Goal: Task Accomplishment & Management: Manage account settings

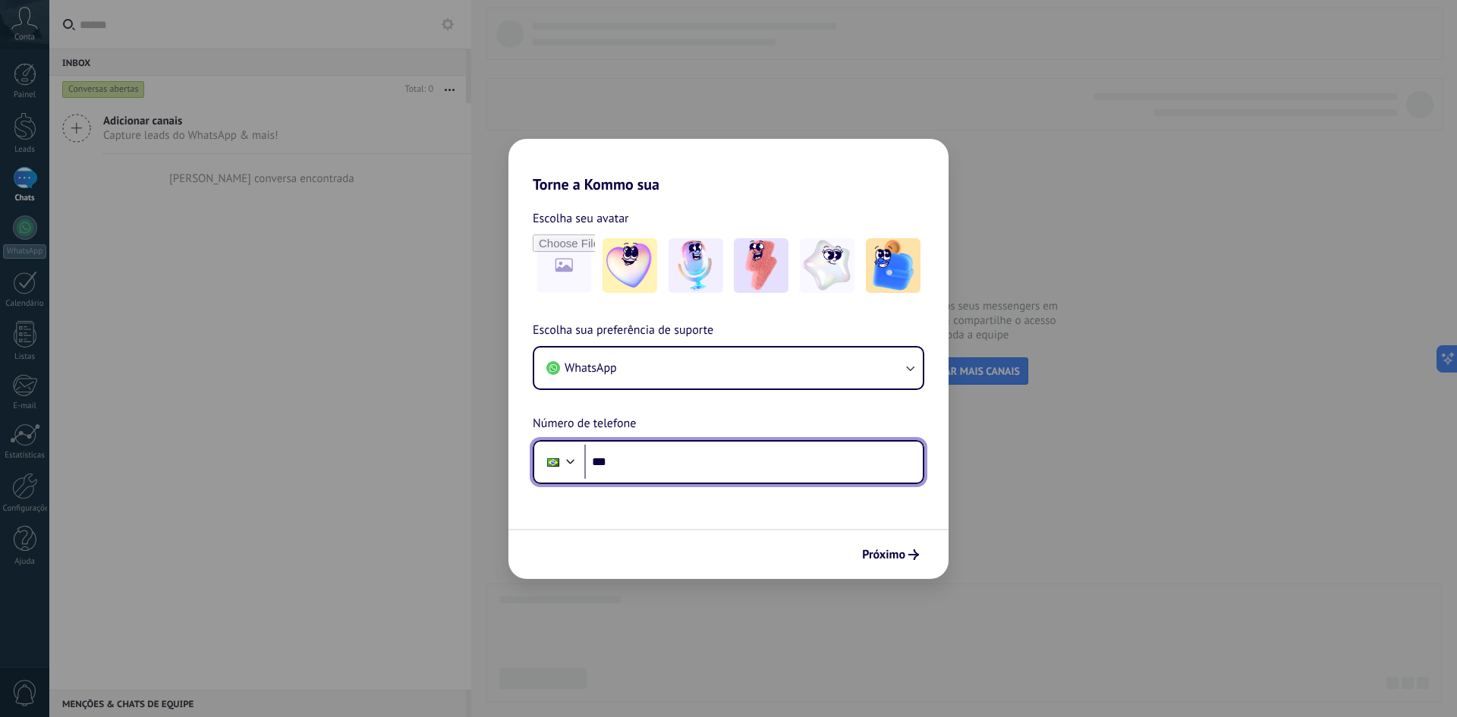
click at [649, 471] on input "***" at bounding box center [753, 462] width 338 height 35
click at [657, 459] on input "***" at bounding box center [753, 462] width 338 height 35
type input "**********"
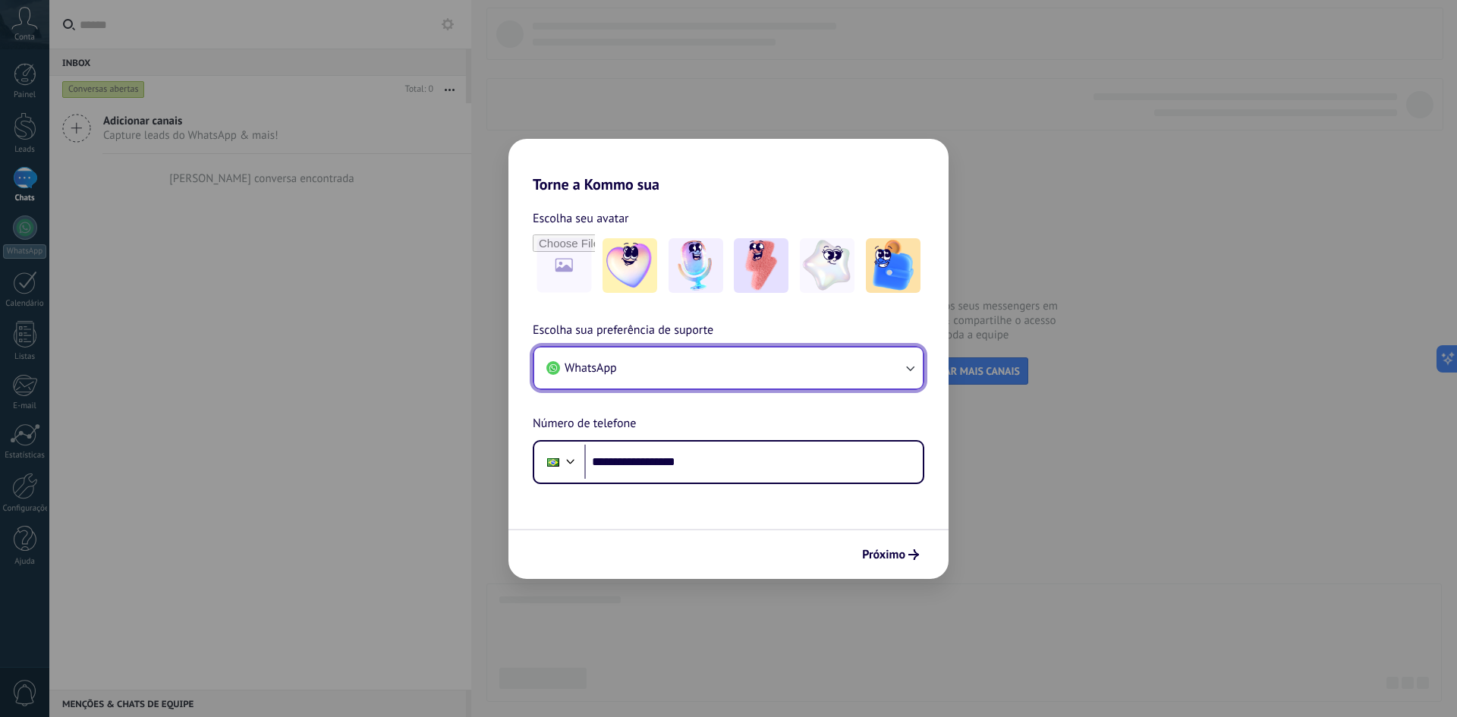
click at [838, 386] on button "WhatsApp" at bounding box center [728, 368] width 389 height 41
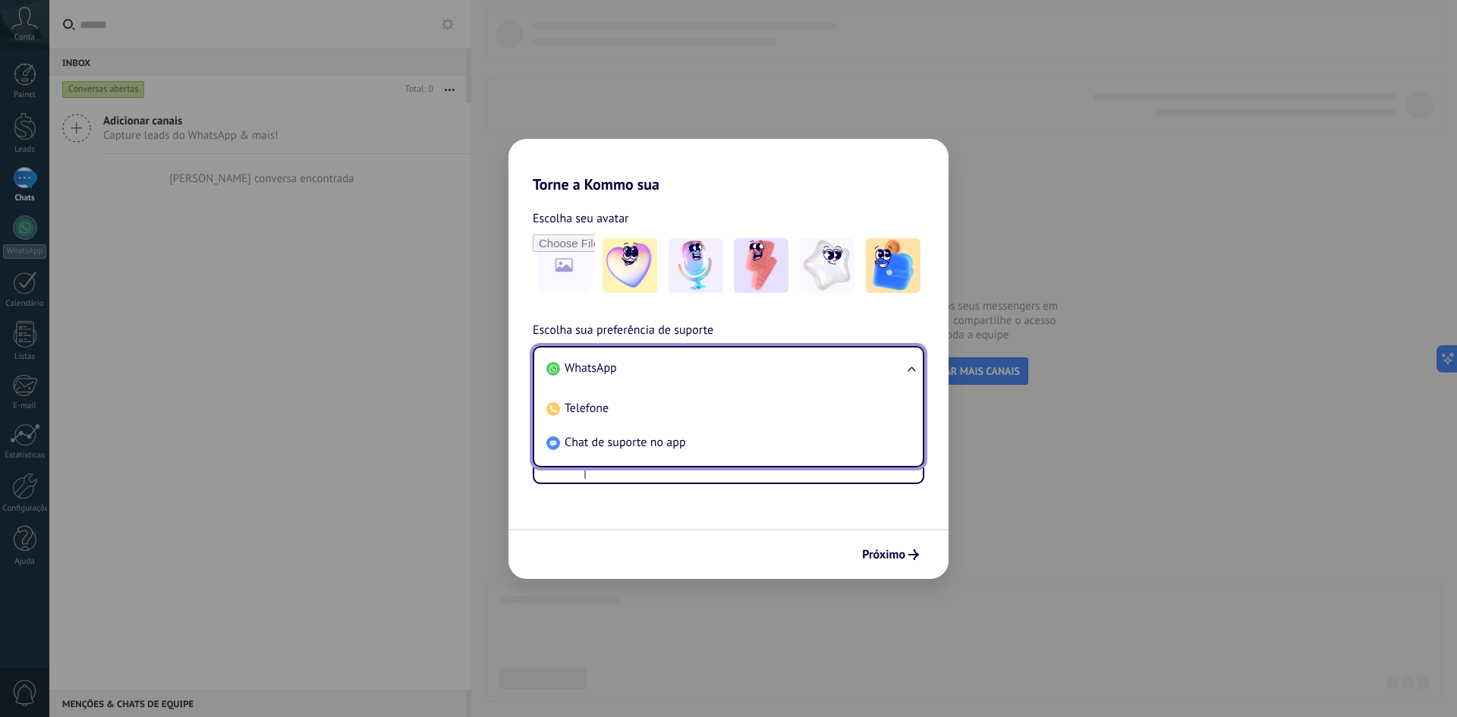
click at [831, 374] on li "WhatsApp" at bounding box center [725, 368] width 370 height 34
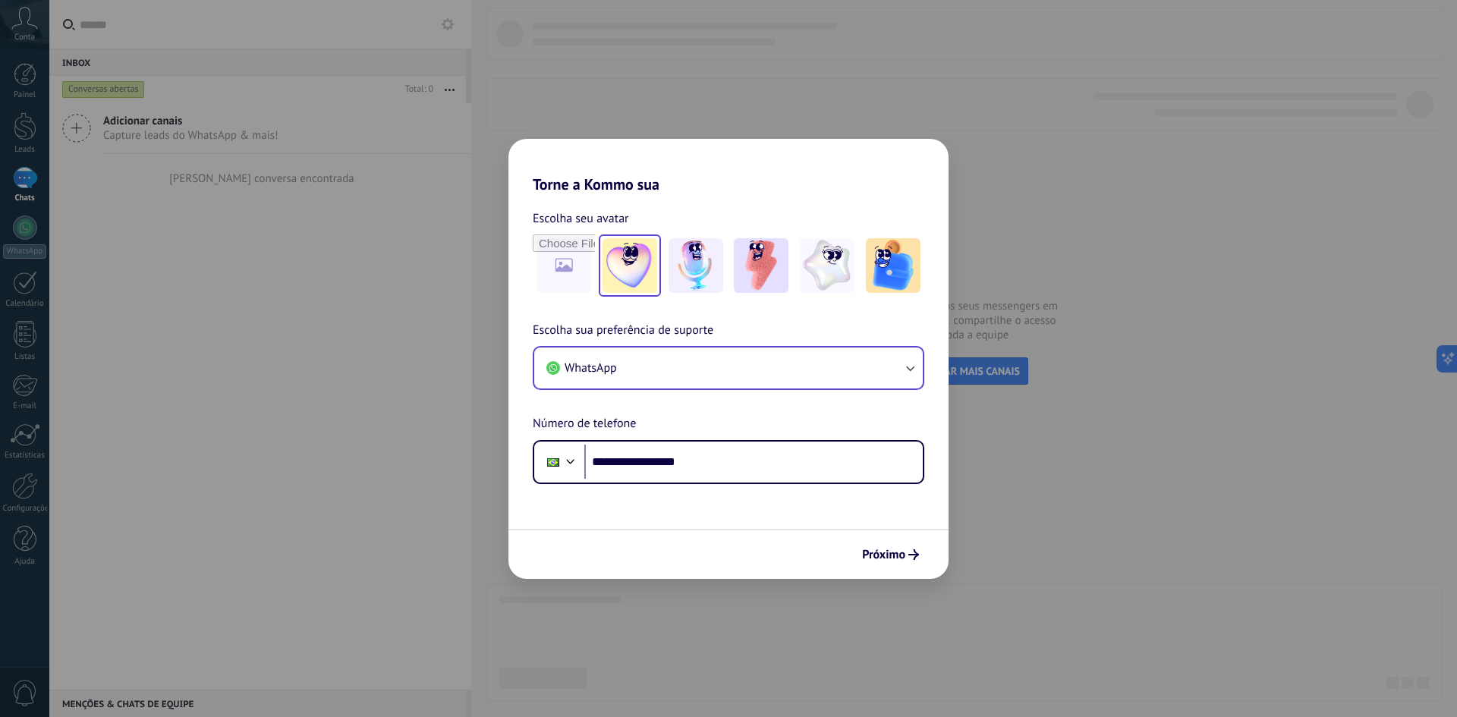
click at [646, 271] on img at bounding box center [629, 265] width 55 height 55
click at [906, 558] on span "Próximo" at bounding box center [890, 554] width 57 height 11
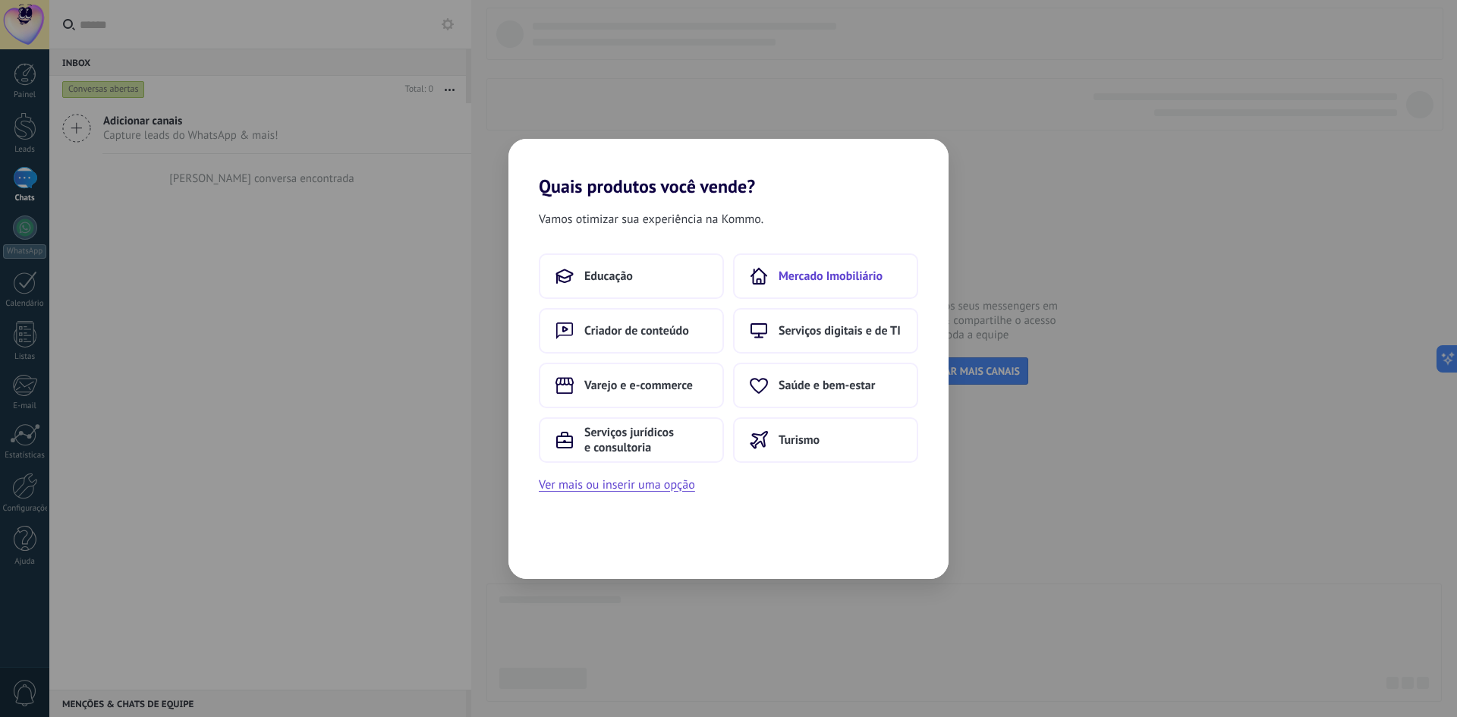
click at [838, 278] on span "Mercado Imobiliário" at bounding box center [831, 276] width 104 height 15
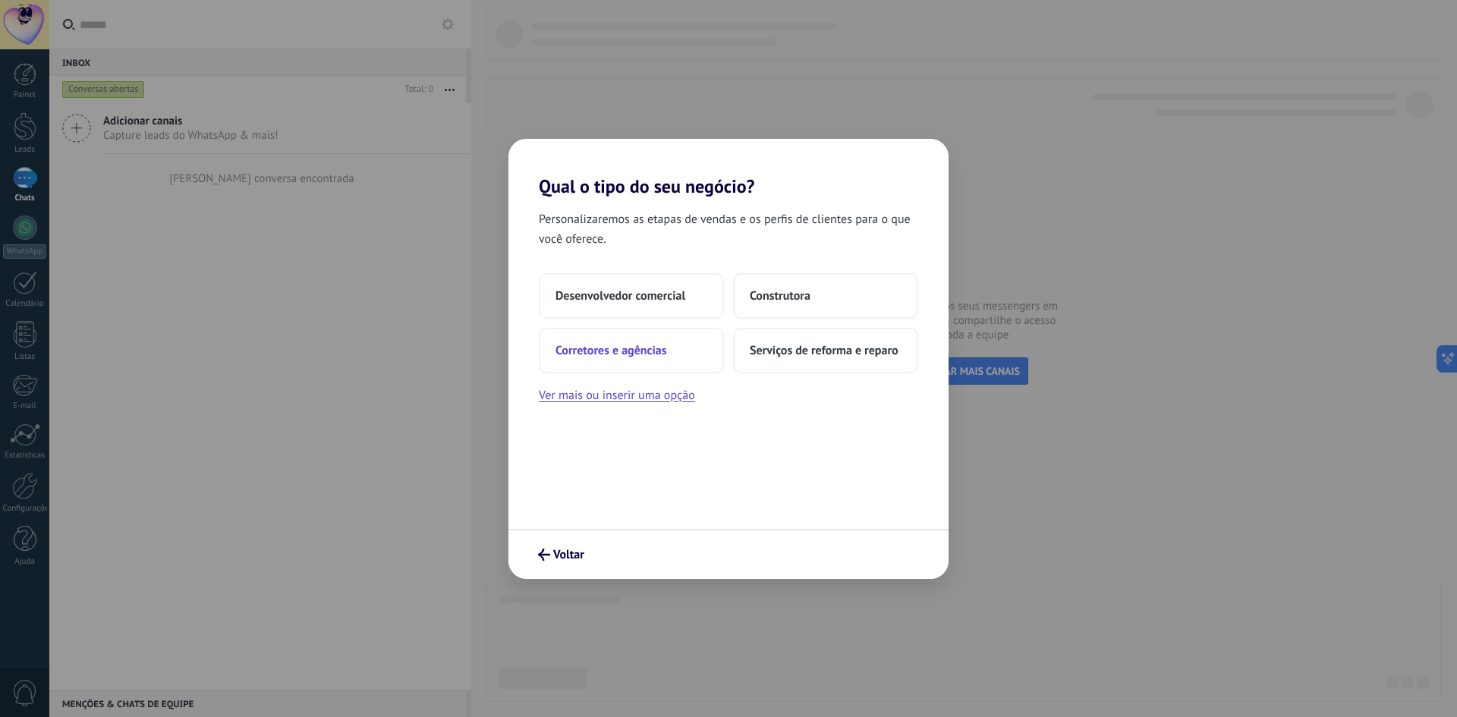
click at [676, 351] on button "Corretores e agências" at bounding box center [631, 351] width 185 height 46
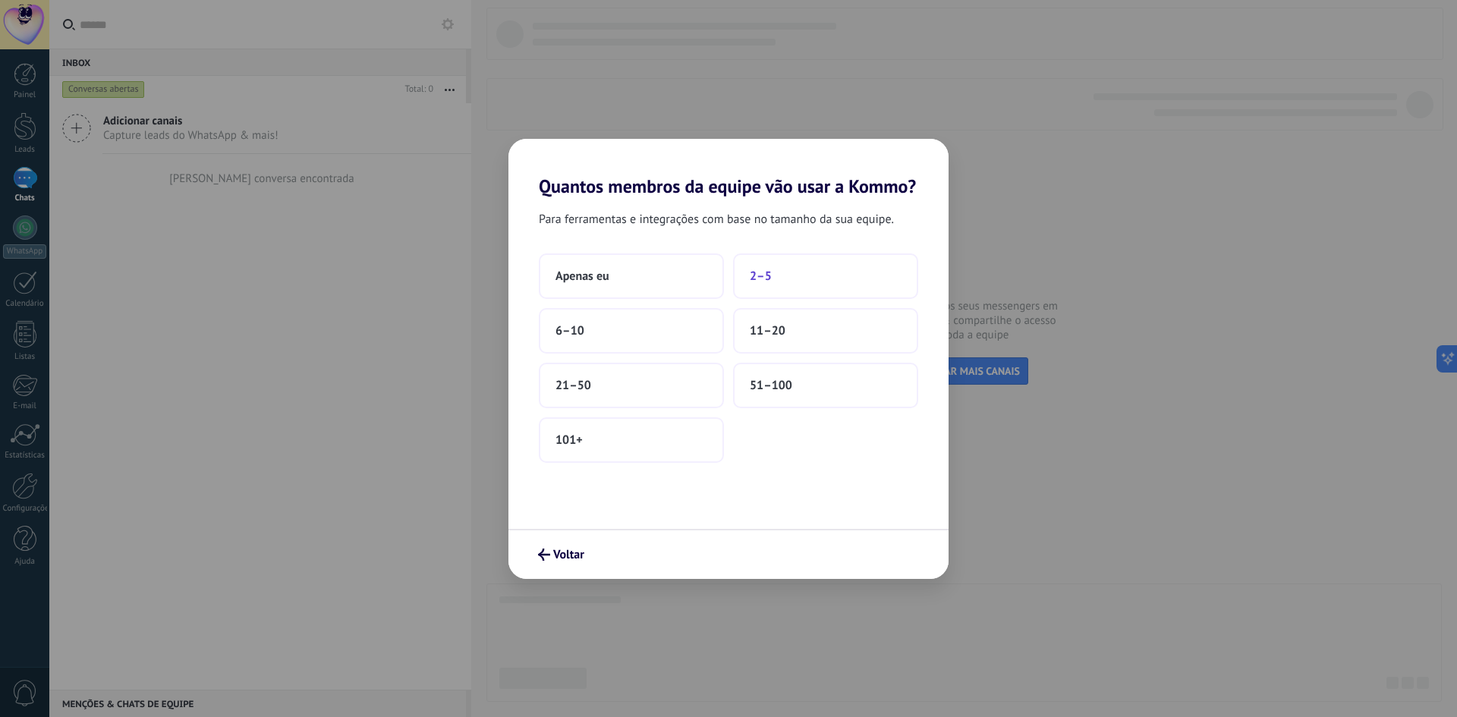
click at [772, 275] on button "2–5" at bounding box center [825, 276] width 185 height 46
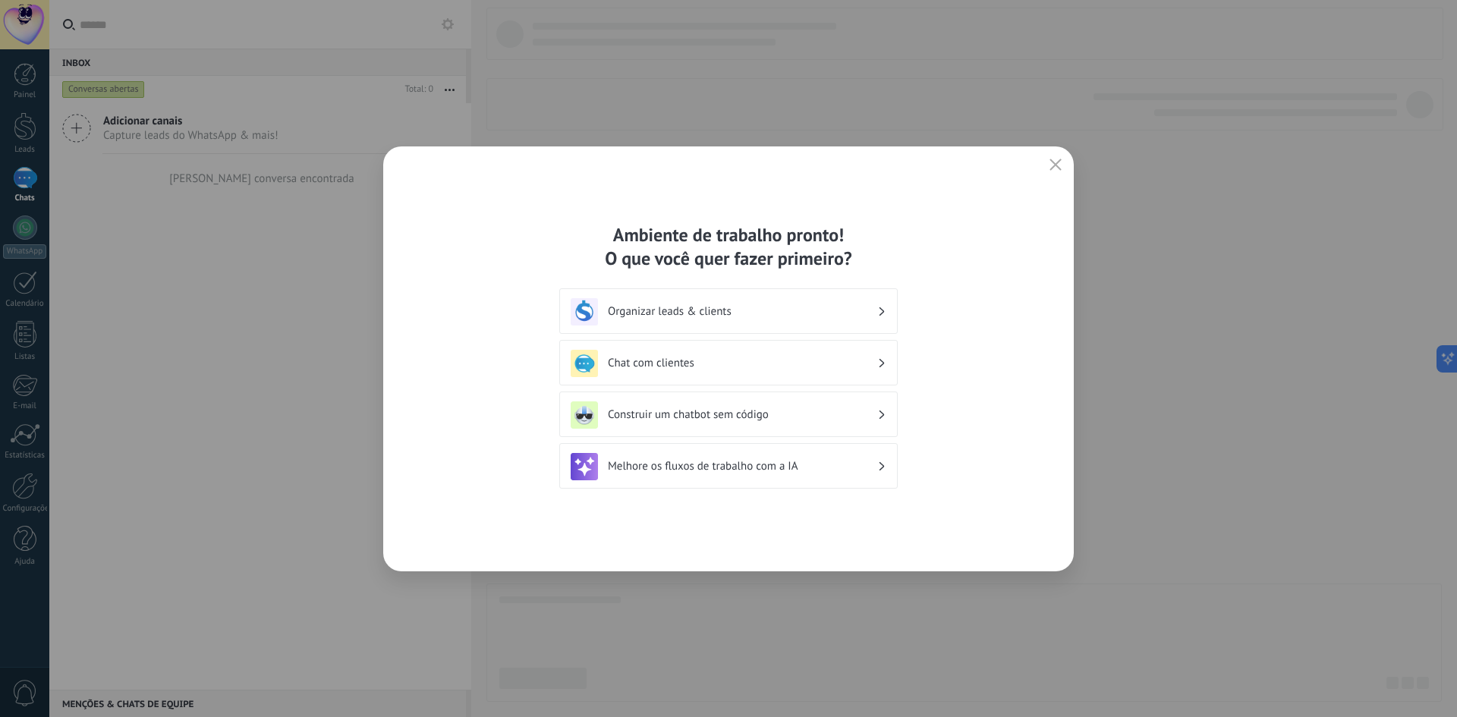
click at [706, 318] on h3 "Organizar leads & clients" at bounding box center [742, 311] width 269 height 14
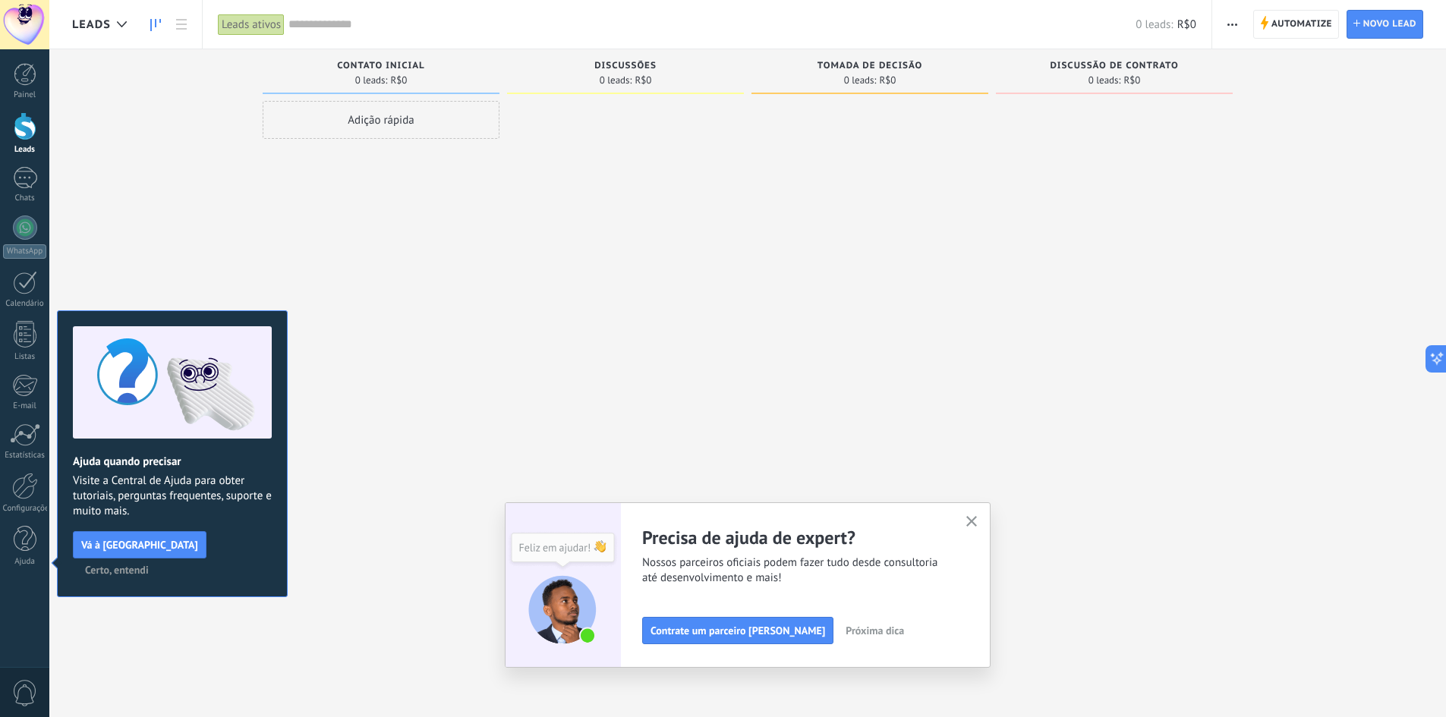
click at [149, 565] on span "Certo, entendi" at bounding box center [117, 570] width 64 height 11
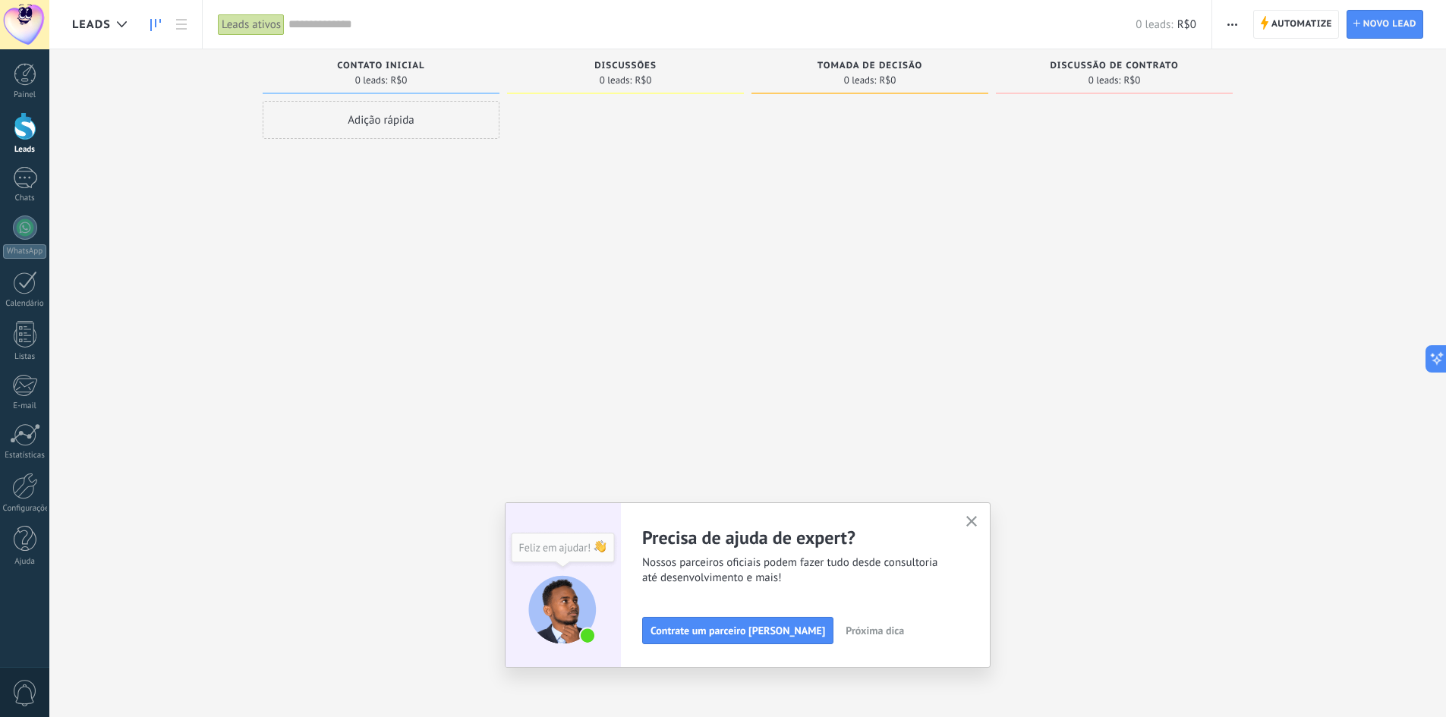
click at [981, 515] on button "button" at bounding box center [971, 522] width 19 height 20
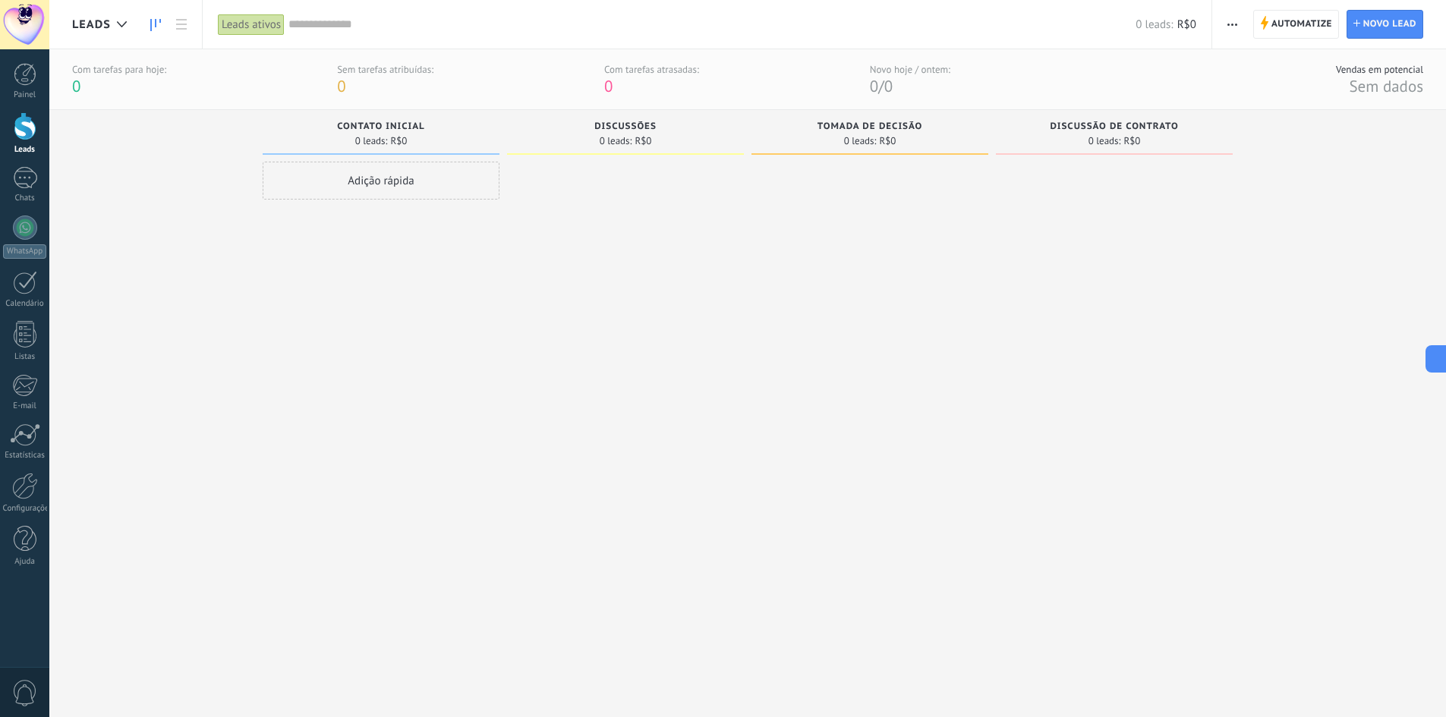
click at [27, 131] on div at bounding box center [25, 126] width 23 height 28
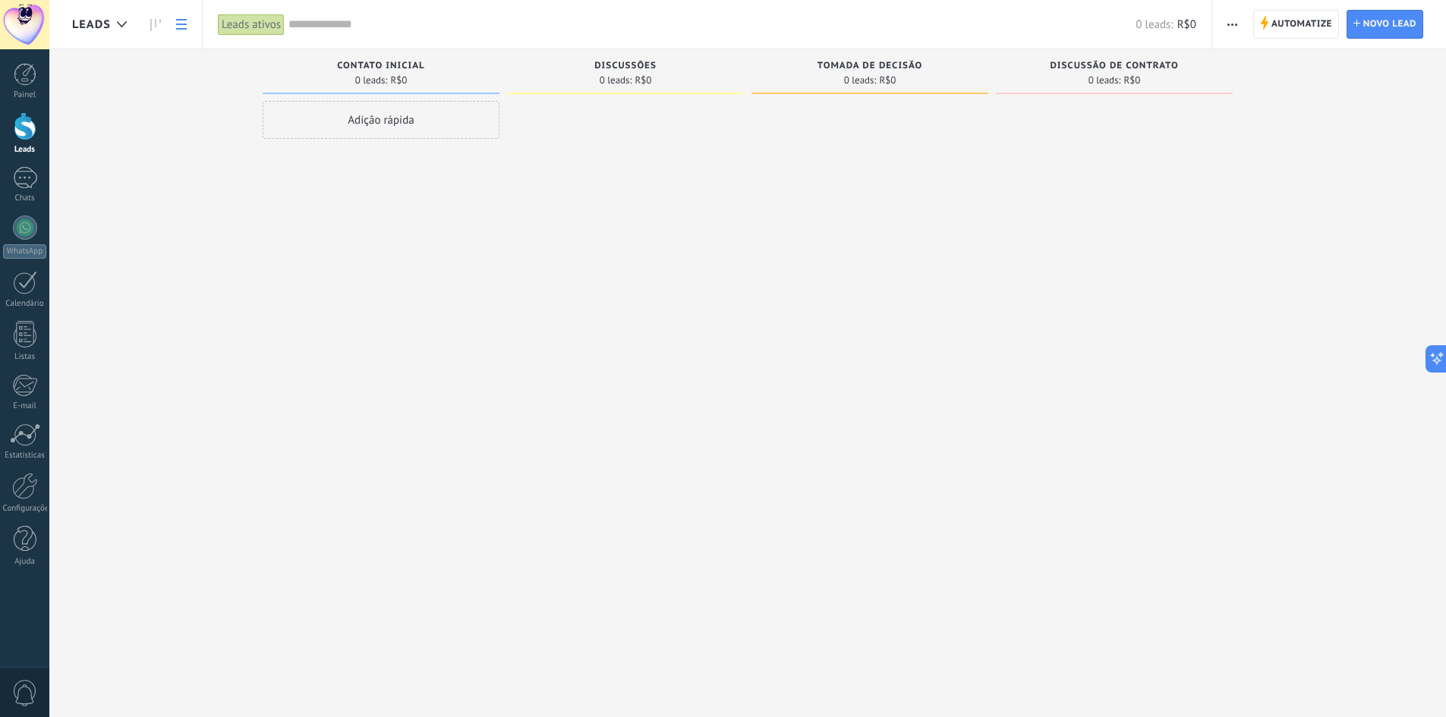
click at [185, 26] on icon at bounding box center [181, 24] width 11 height 11
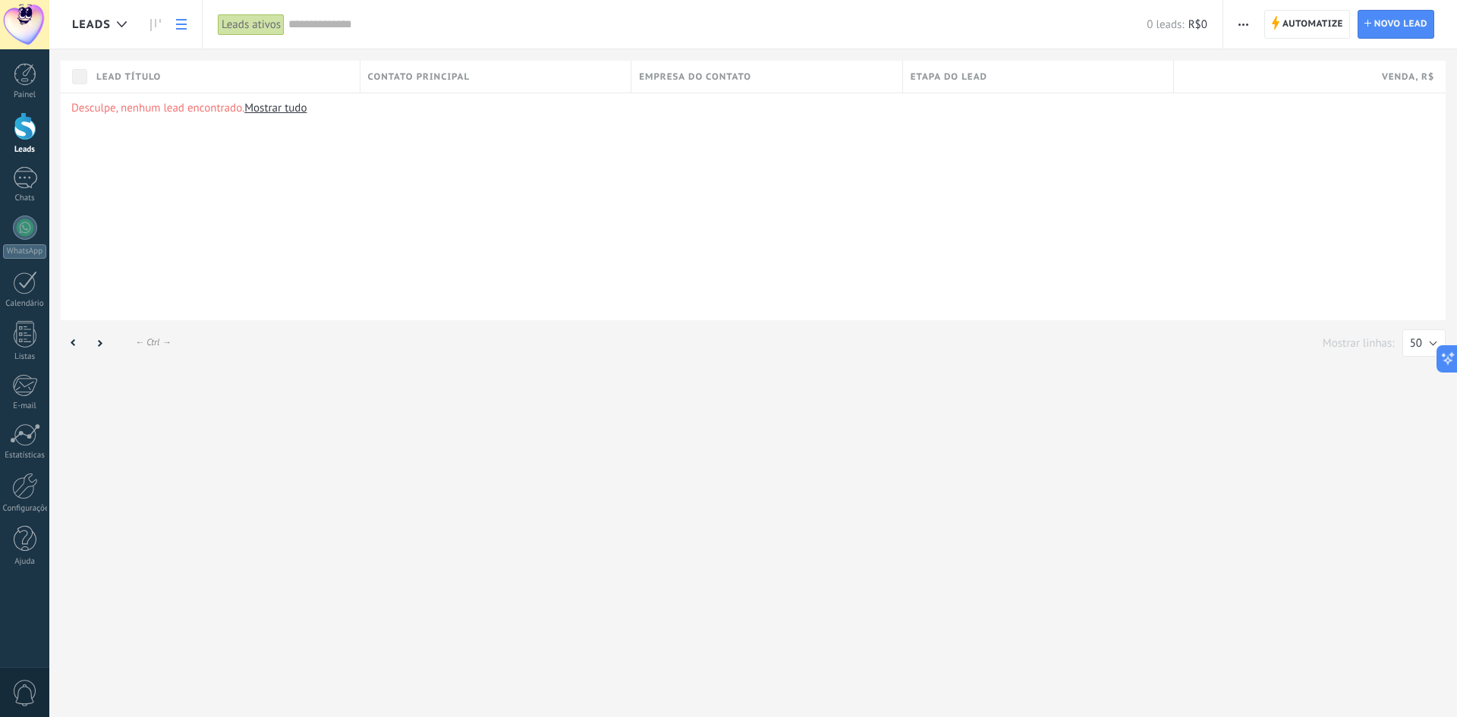
click at [185, 26] on icon at bounding box center [181, 24] width 11 height 11
click at [17, 127] on div at bounding box center [25, 126] width 23 height 28
click at [948, 78] on span "Etapa do lead" at bounding box center [949, 77] width 77 height 14
click at [265, 106] on link "Mostrar tudo" at bounding box center [275, 108] width 62 height 14
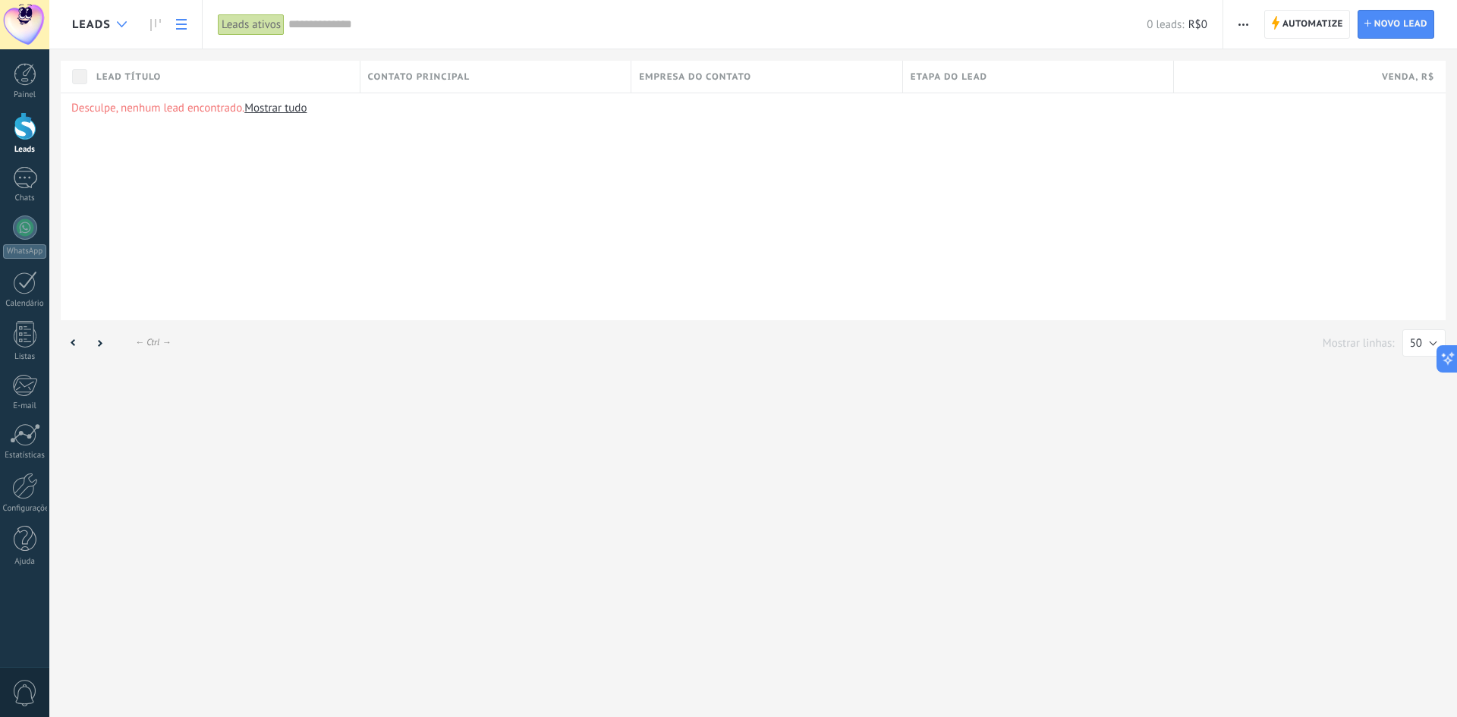
click at [121, 20] on div at bounding box center [121, 25] width 25 height 30
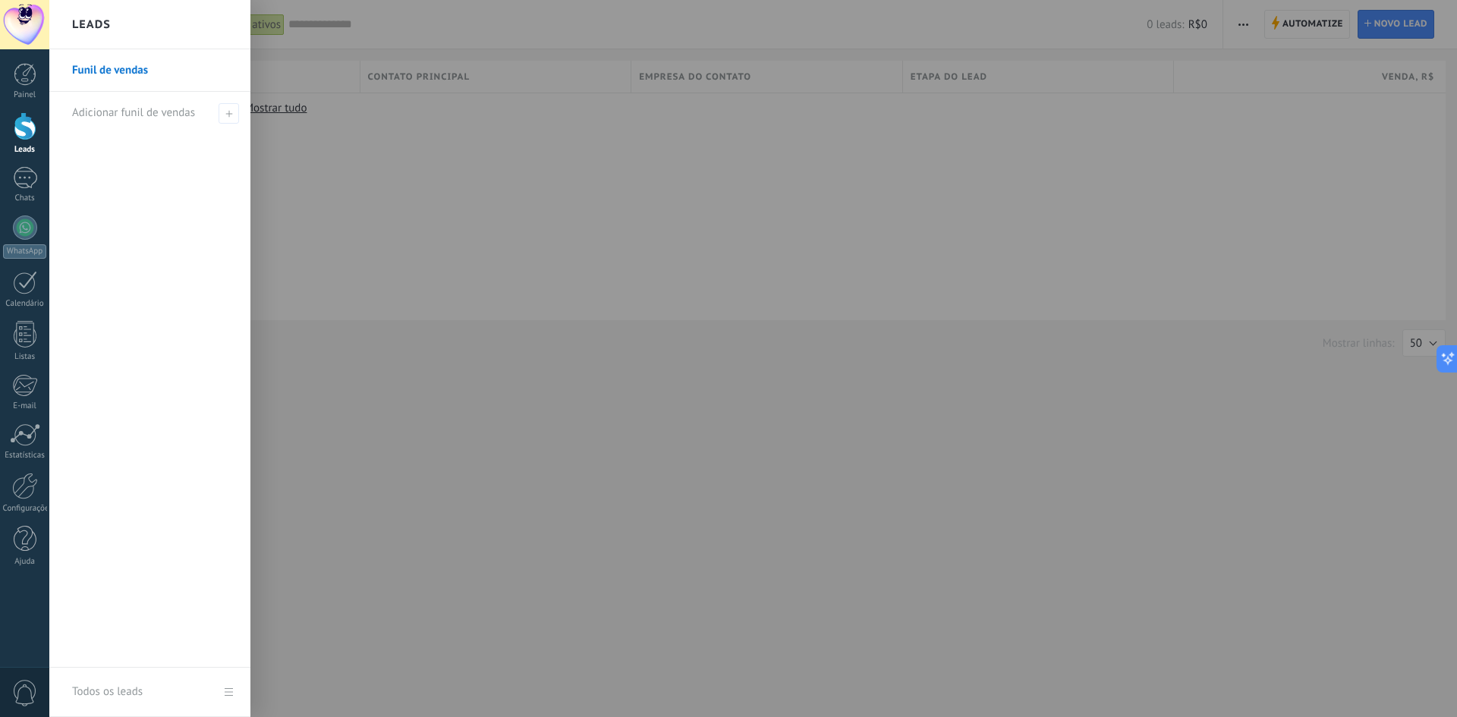
click at [111, 70] on link "Funil de vendas" at bounding box center [153, 70] width 163 height 42
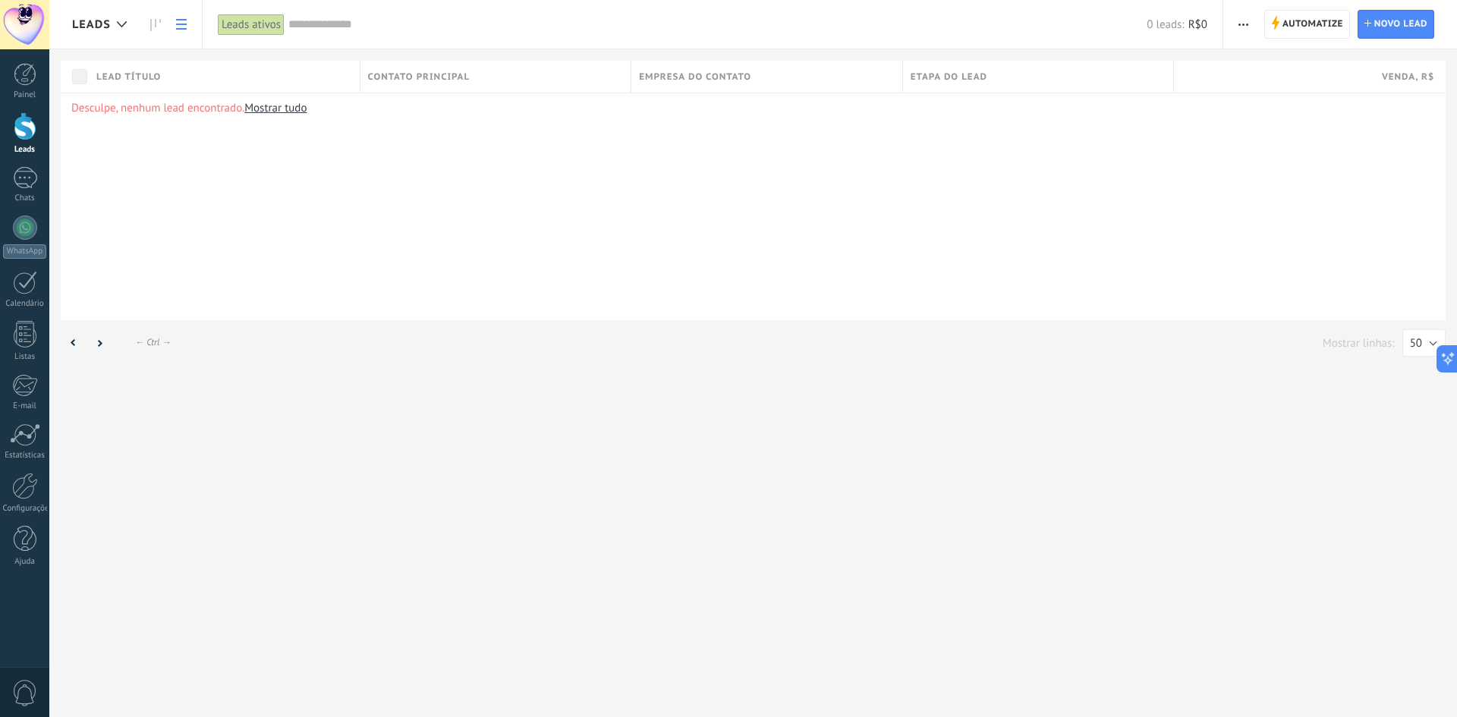
click at [445, 80] on span "Contato principal" at bounding box center [419, 77] width 102 height 14
click at [182, 29] on use at bounding box center [181, 24] width 11 height 11
click at [268, 110] on link "Mostrar tudo" at bounding box center [275, 108] width 62 height 14
click at [29, 132] on div at bounding box center [25, 126] width 23 height 28
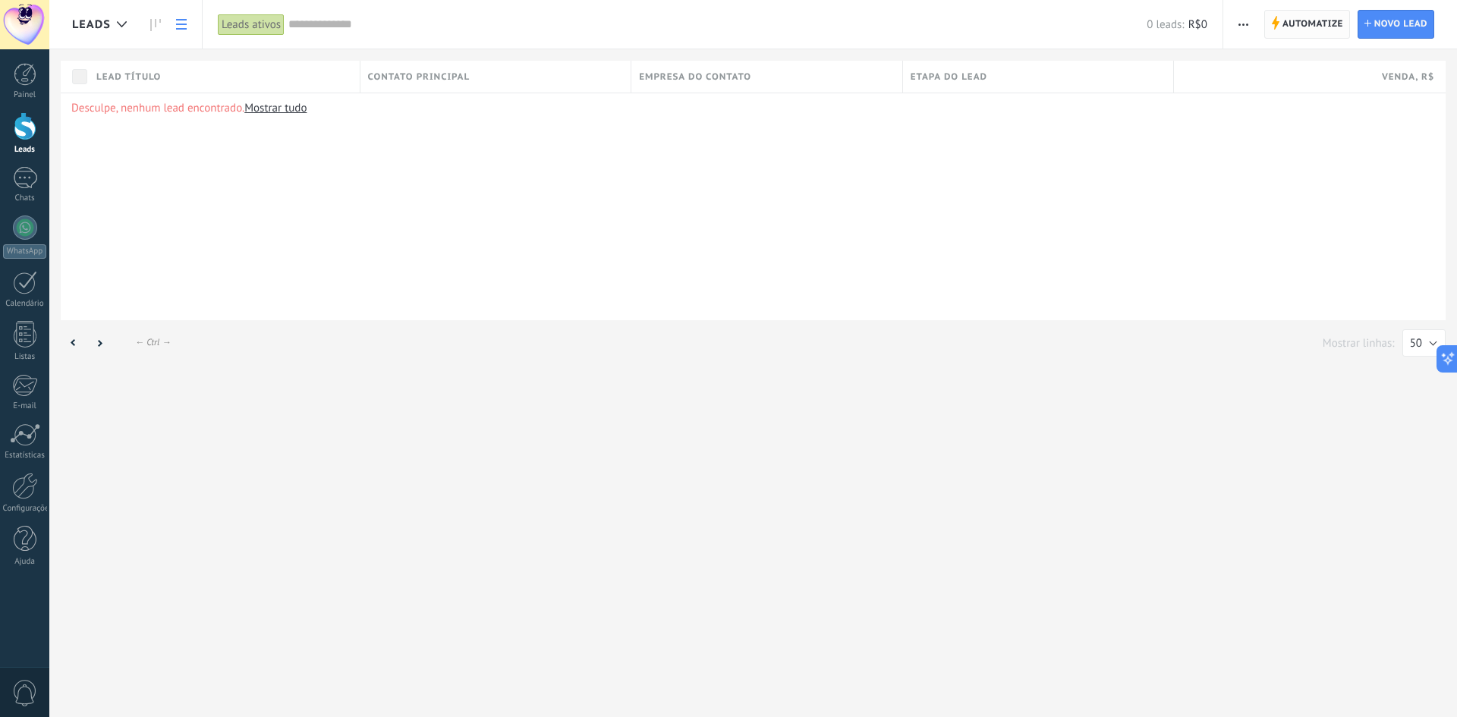
click at [1337, 23] on span "Automatize" at bounding box center [1312, 24] width 61 height 27
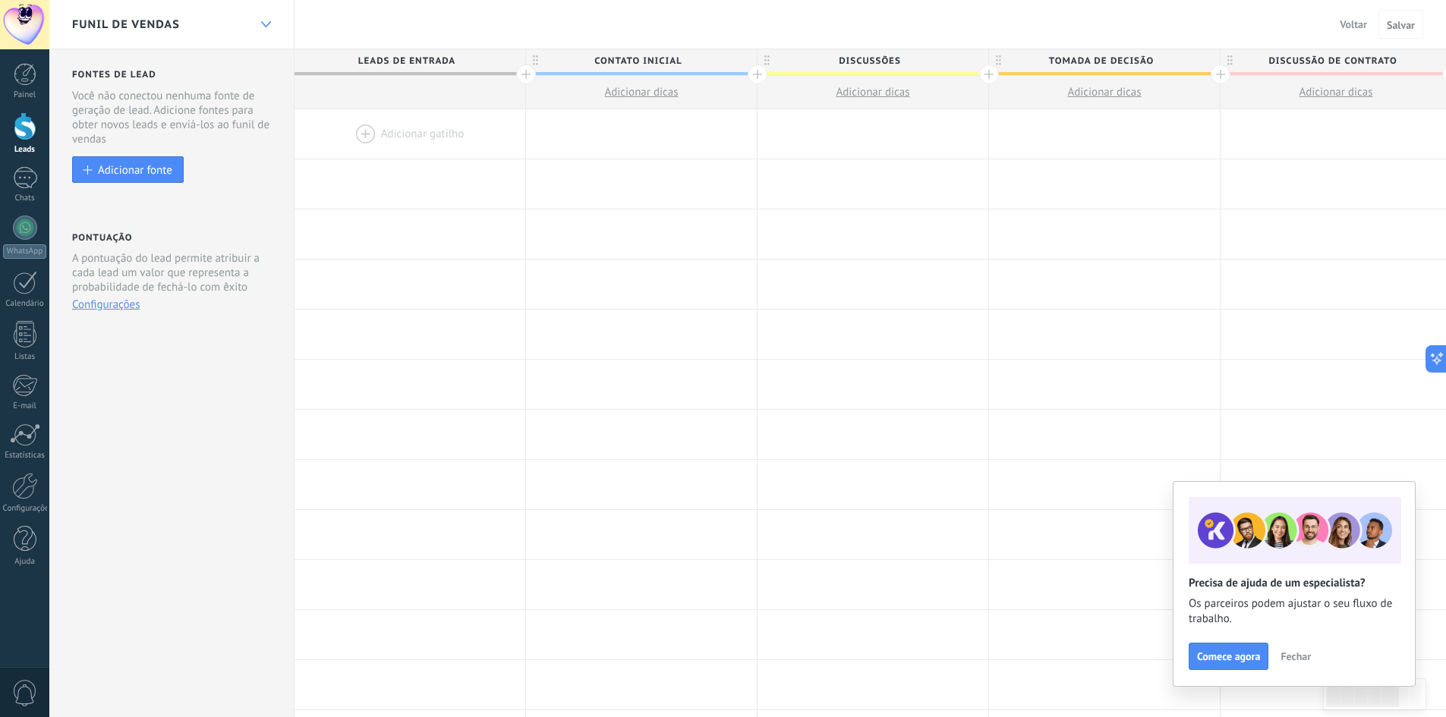
click at [266, 25] on icon at bounding box center [266, 24] width 10 height 6
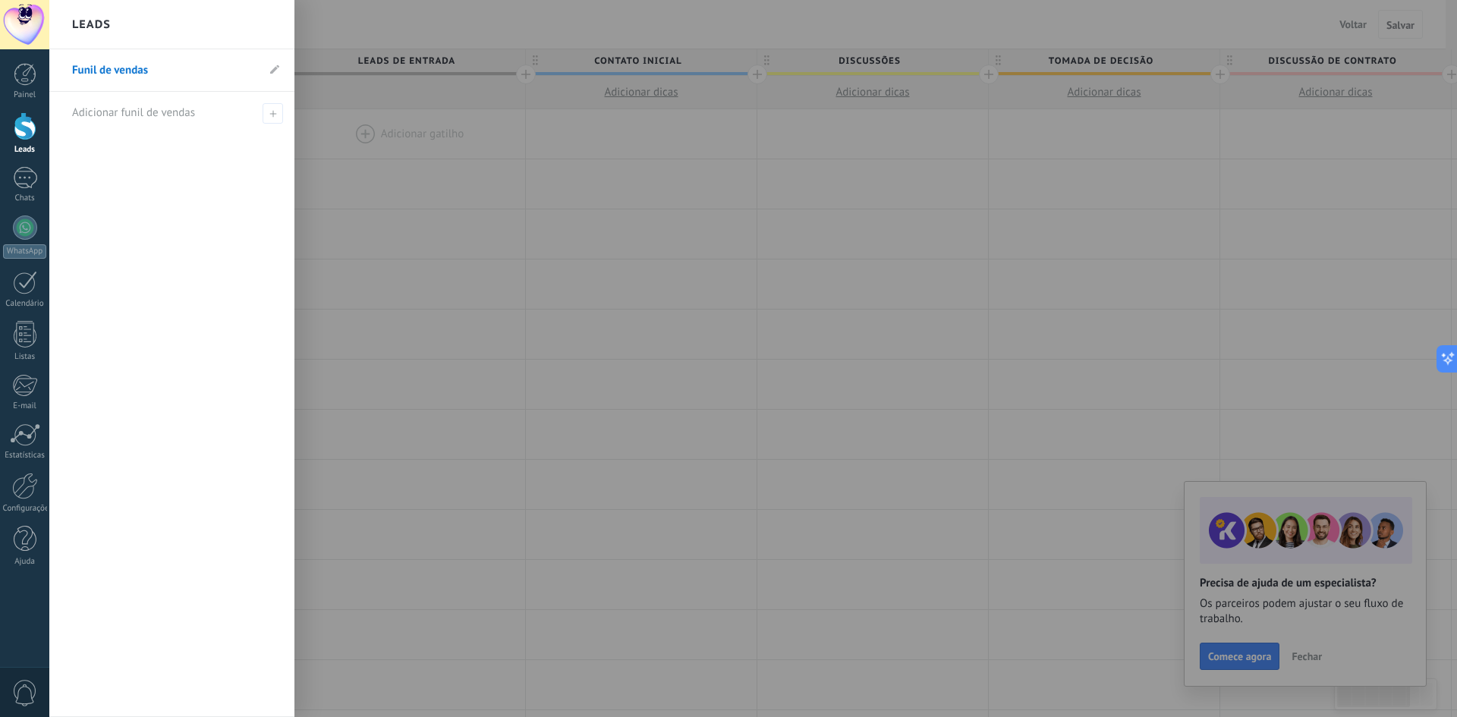
click at [1179, 332] on div at bounding box center [777, 358] width 1457 height 717
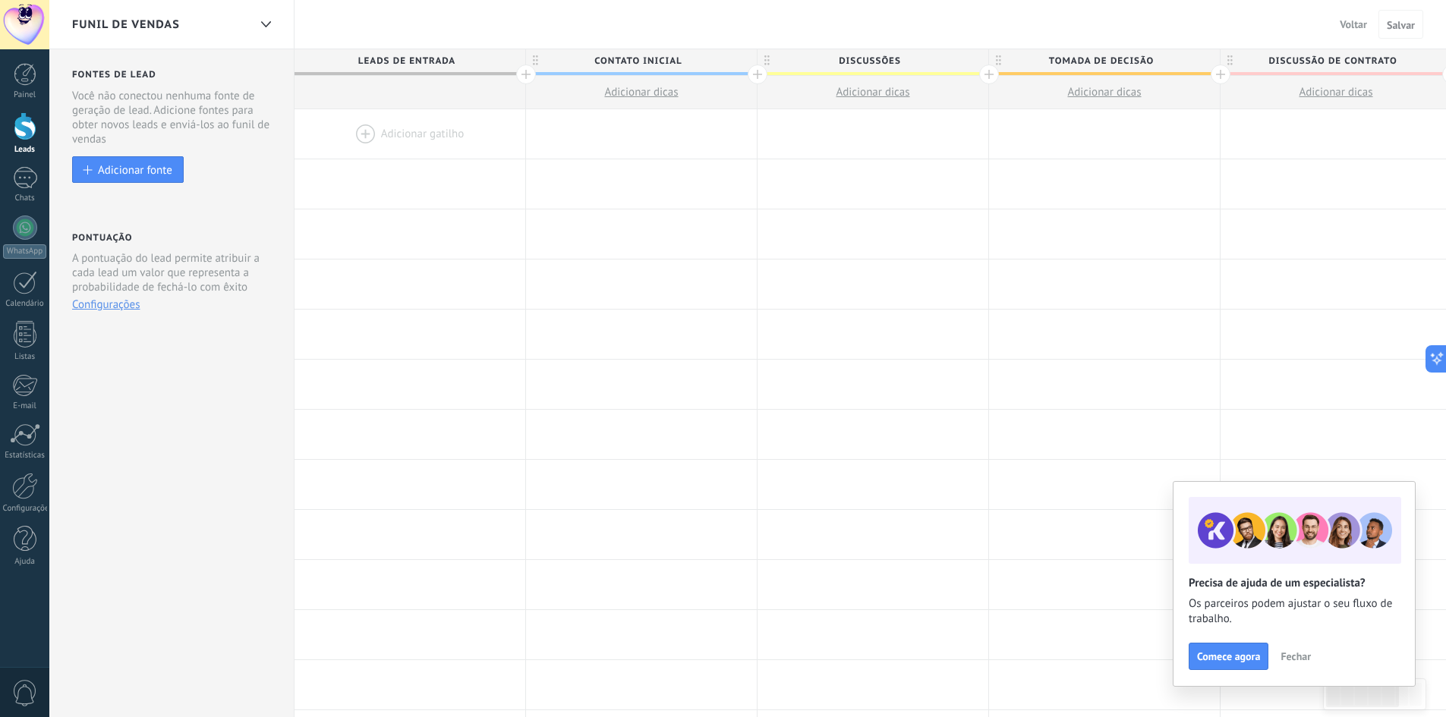
click at [119, 303] on button "Configurações" at bounding box center [106, 304] width 68 height 14
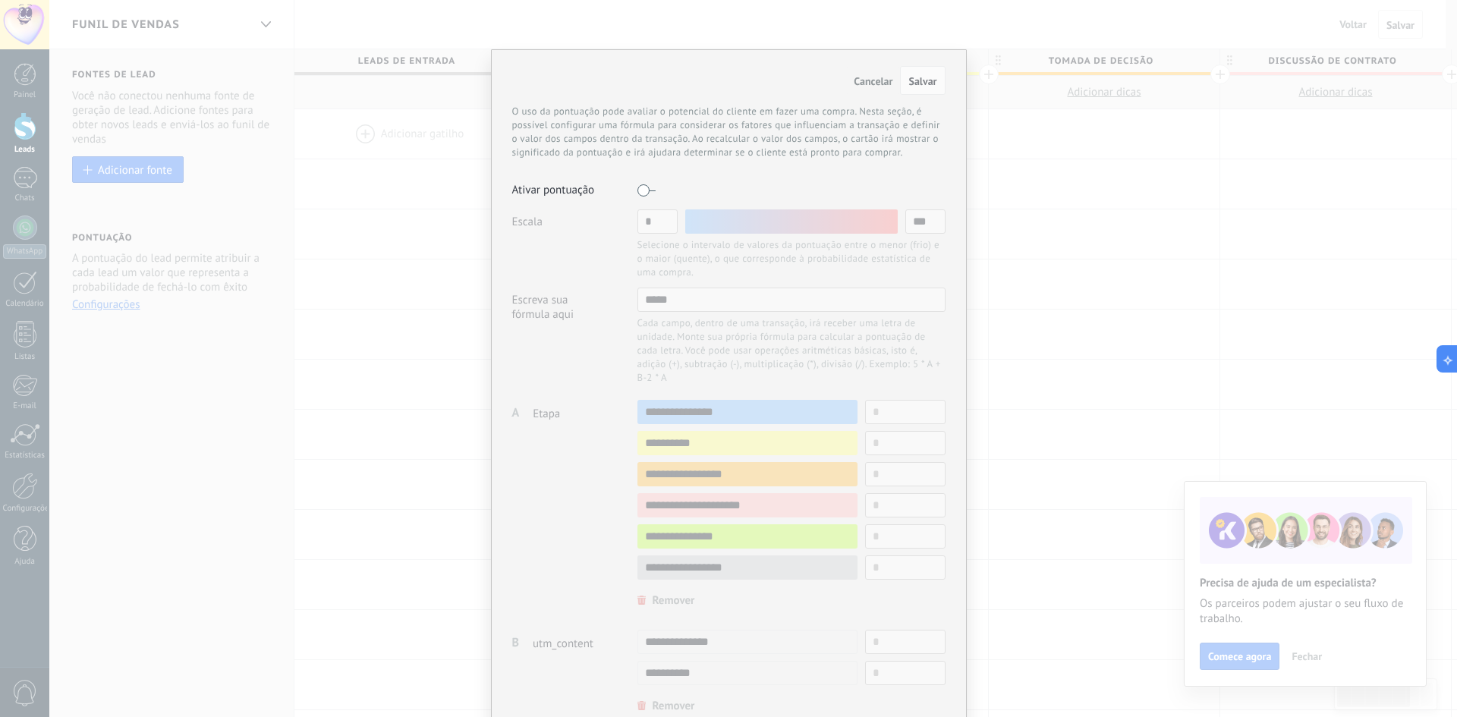
drag, startPoint x: 1442, startPoint y: 395, endPoint x: 1424, endPoint y: 286, distance: 110.8
click at [1424, 286] on div "Cancelar Salvar O uso da pontuação pode avaliar o potencial do cliente em fazer…" at bounding box center [728, 358] width 1457 height 717
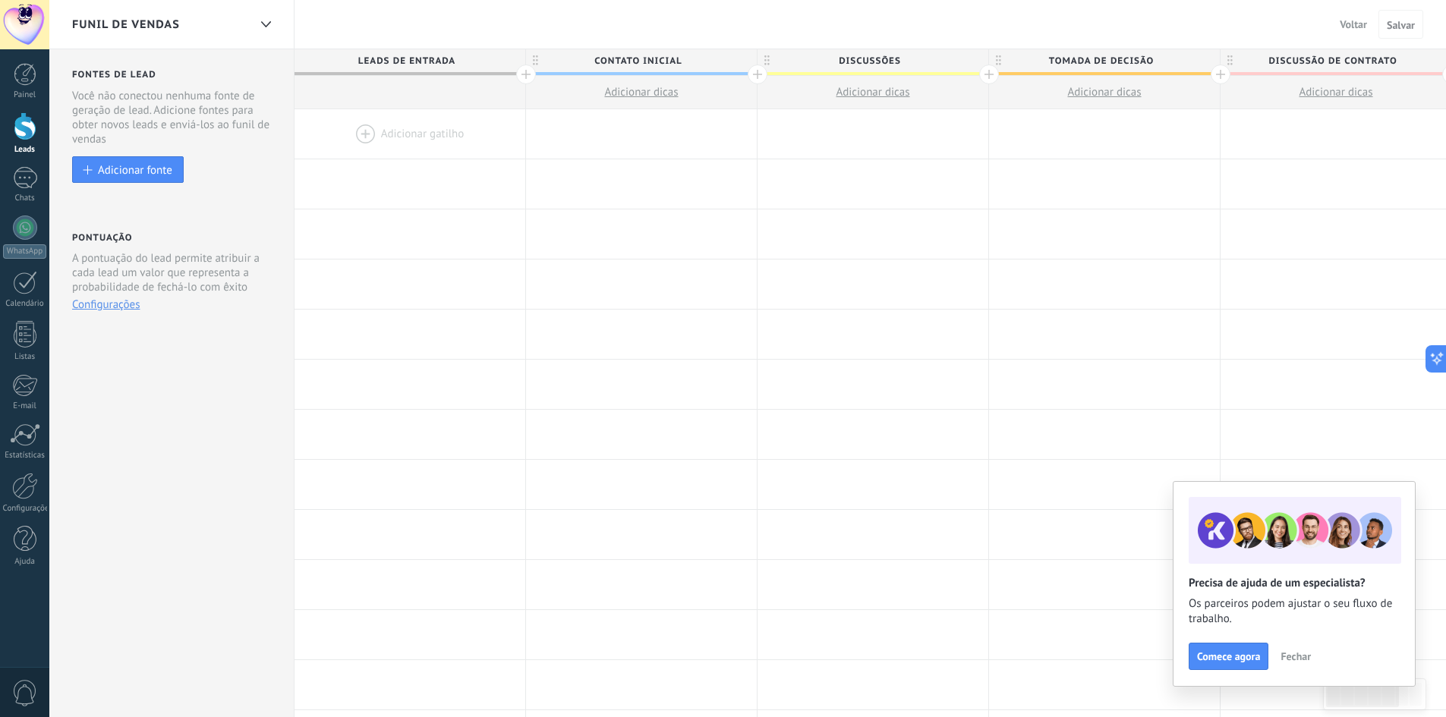
click at [1305, 660] on span "Fechar" at bounding box center [1295, 656] width 30 height 11
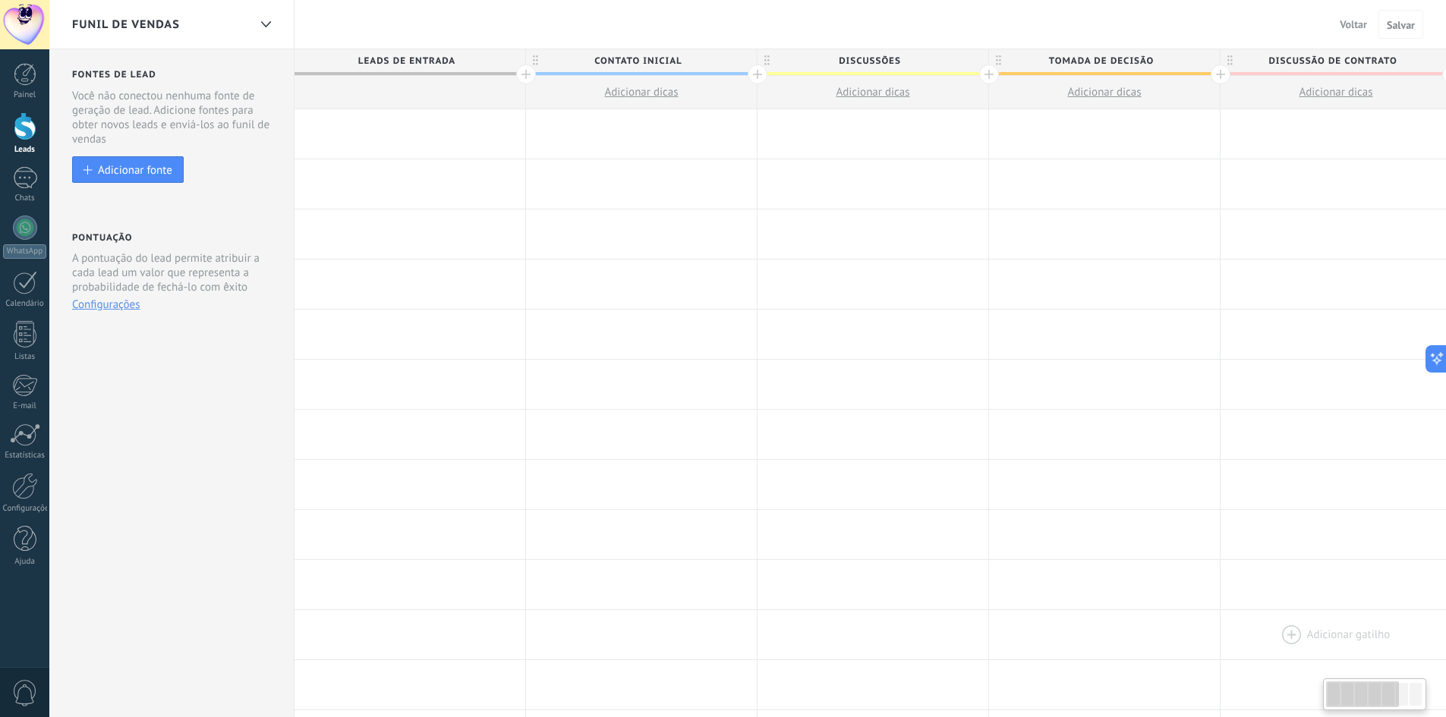
click at [1293, 653] on div at bounding box center [1335, 634] width 231 height 49
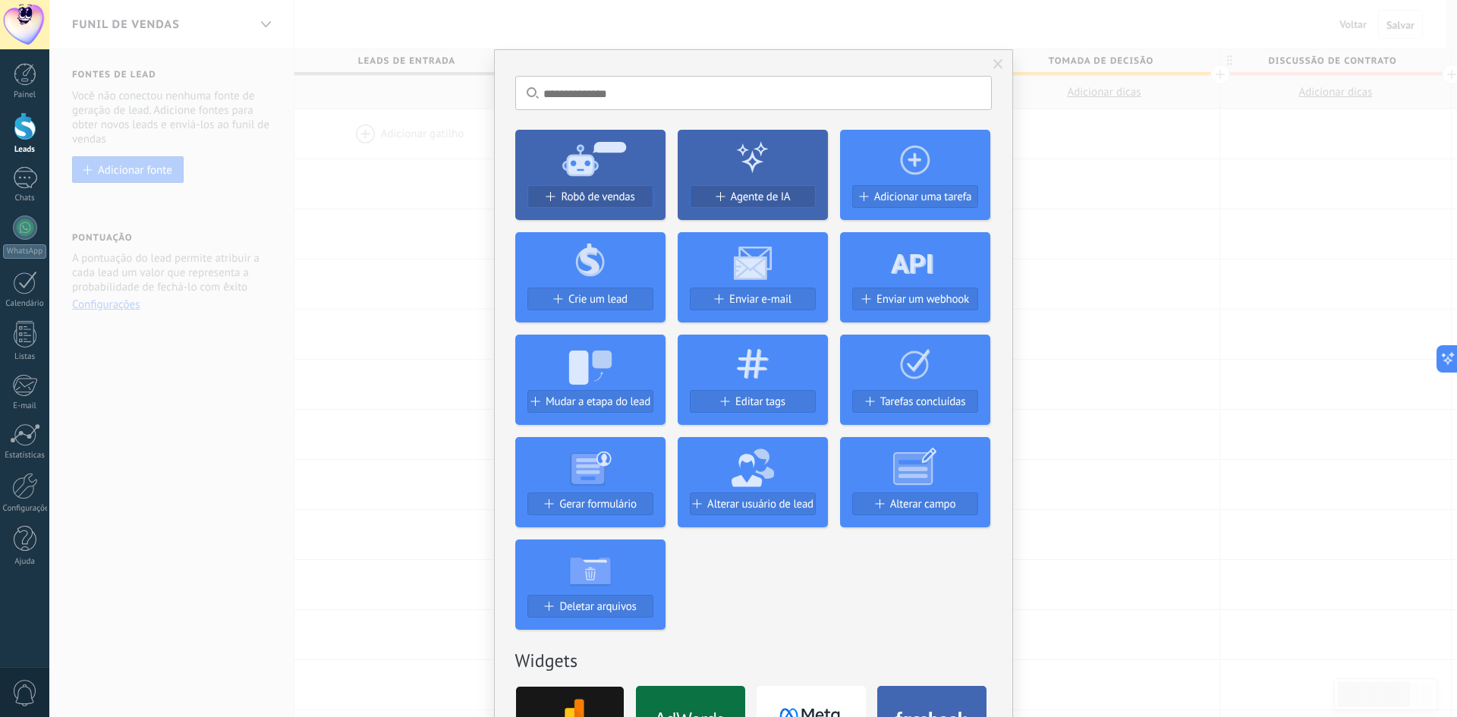
click at [1290, 655] on div "Sem resultados. Robô de vendas Agente de IA Adicionar uma tarefa Crie um lead E…" at bounding box center [753, 358] width 1408 height 717
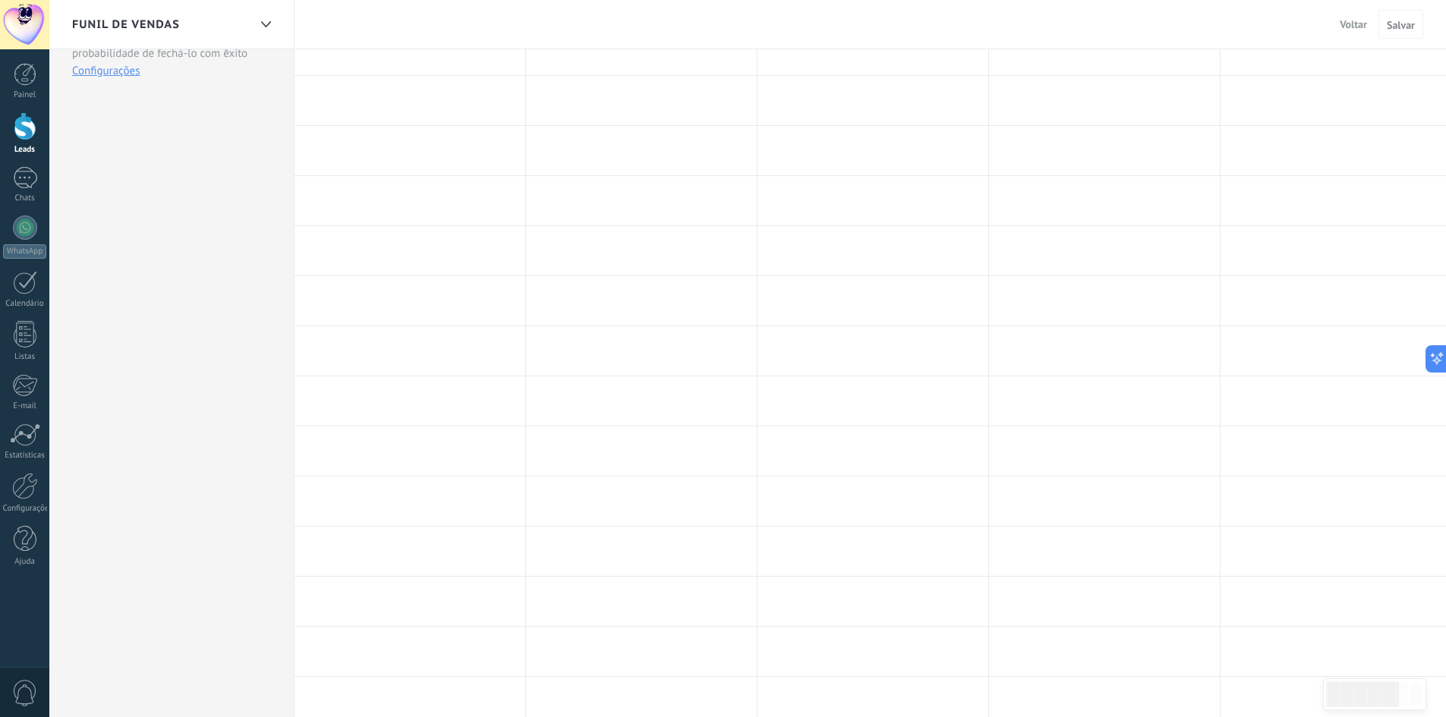
scroll to position [216, 0]
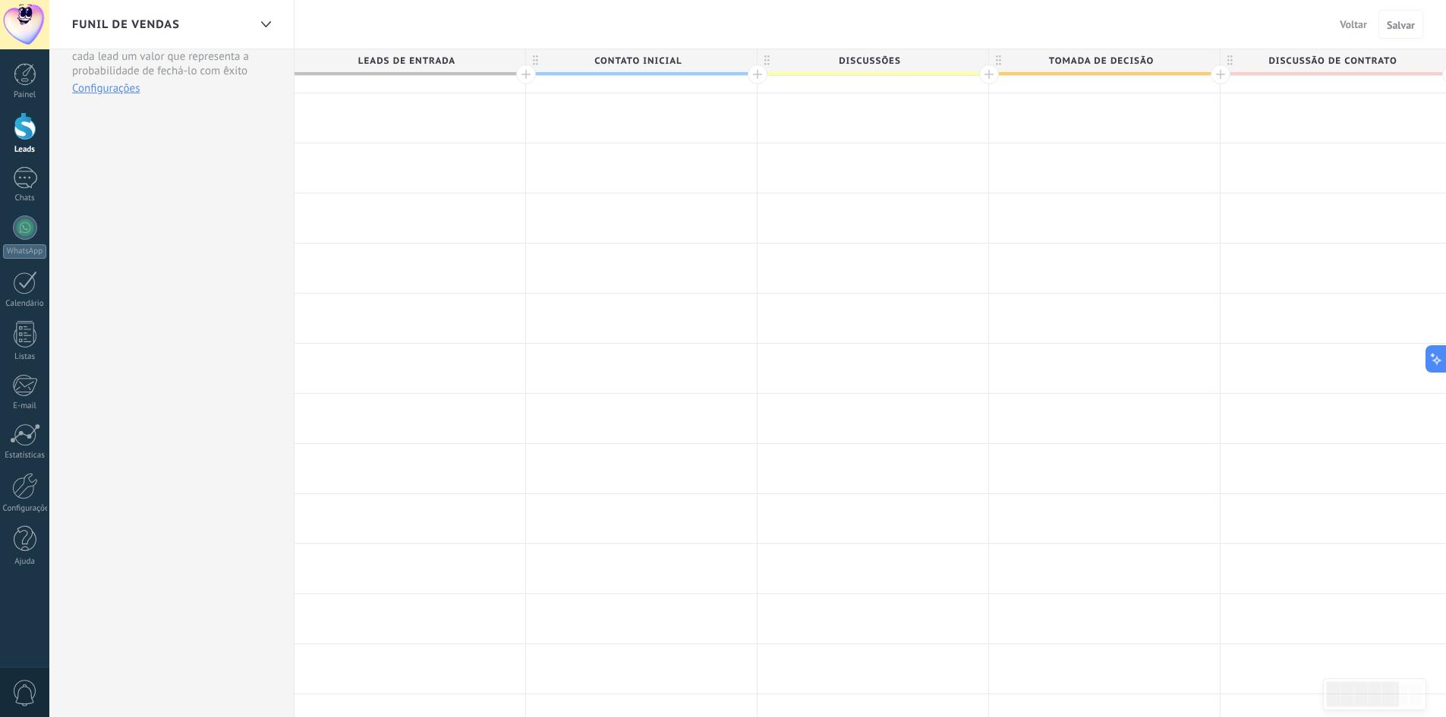
click at [99, 306] on div "Fontes de lead Etapa de leads de entrada Mantenha seu funil de vendas mais limp…" at bounding box center [171, 389] width 245 height 1112
click at [245, 425] on div "Fontes de lead Etapa de leads de entrada Mantenha seu funil de vendas mais limp…" at bounding box center [171, 389] width 245 height 1112
click at [234, 426] on div "Fontes de lead Etapa de leads de entrada Mantenha seu funil de vendas mais limp…" at bounding box center [171, 389] width 245 height 1112
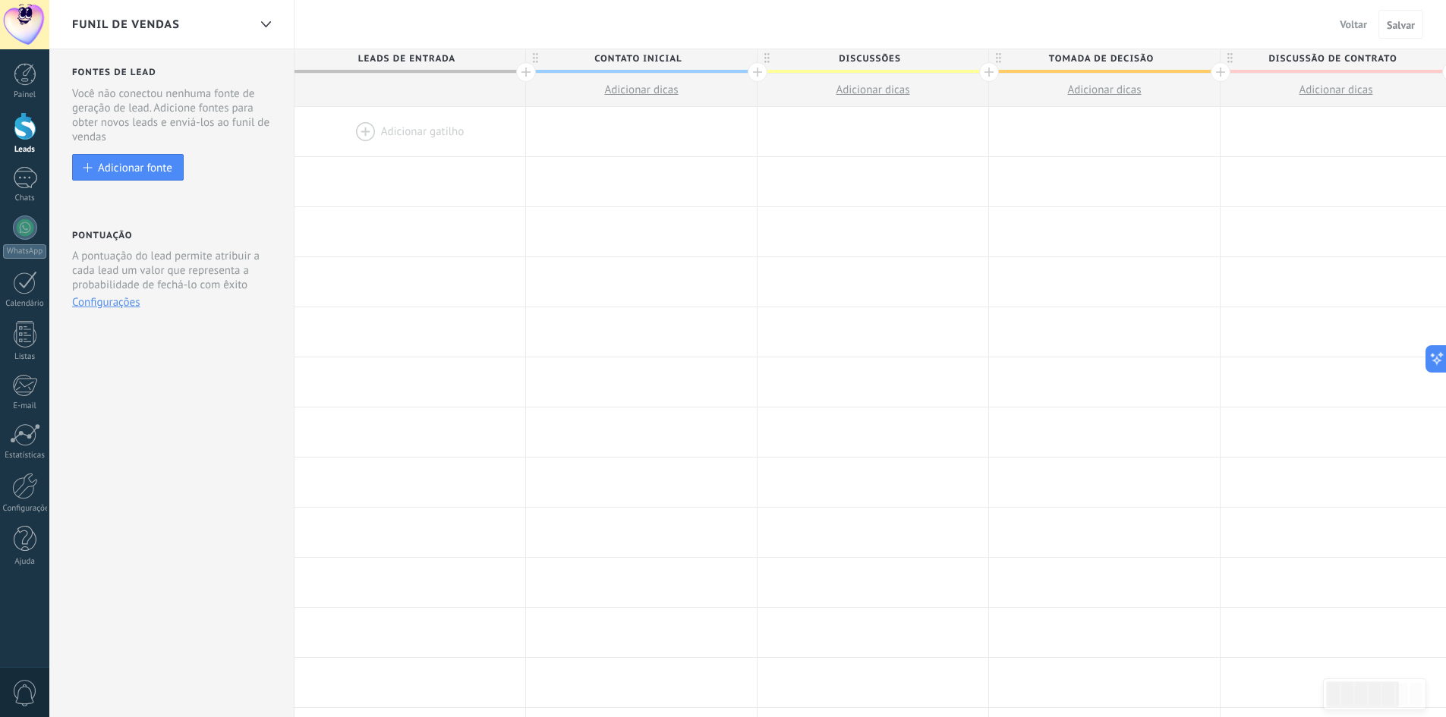
scroll to position [0, 0]
click at [1099, 68] on span "Tomada de decisão" at bounding box center [1100, 61] width 223 height 24
click at [986, 75] on div at bounding box center [989, 74] width 20 height 20
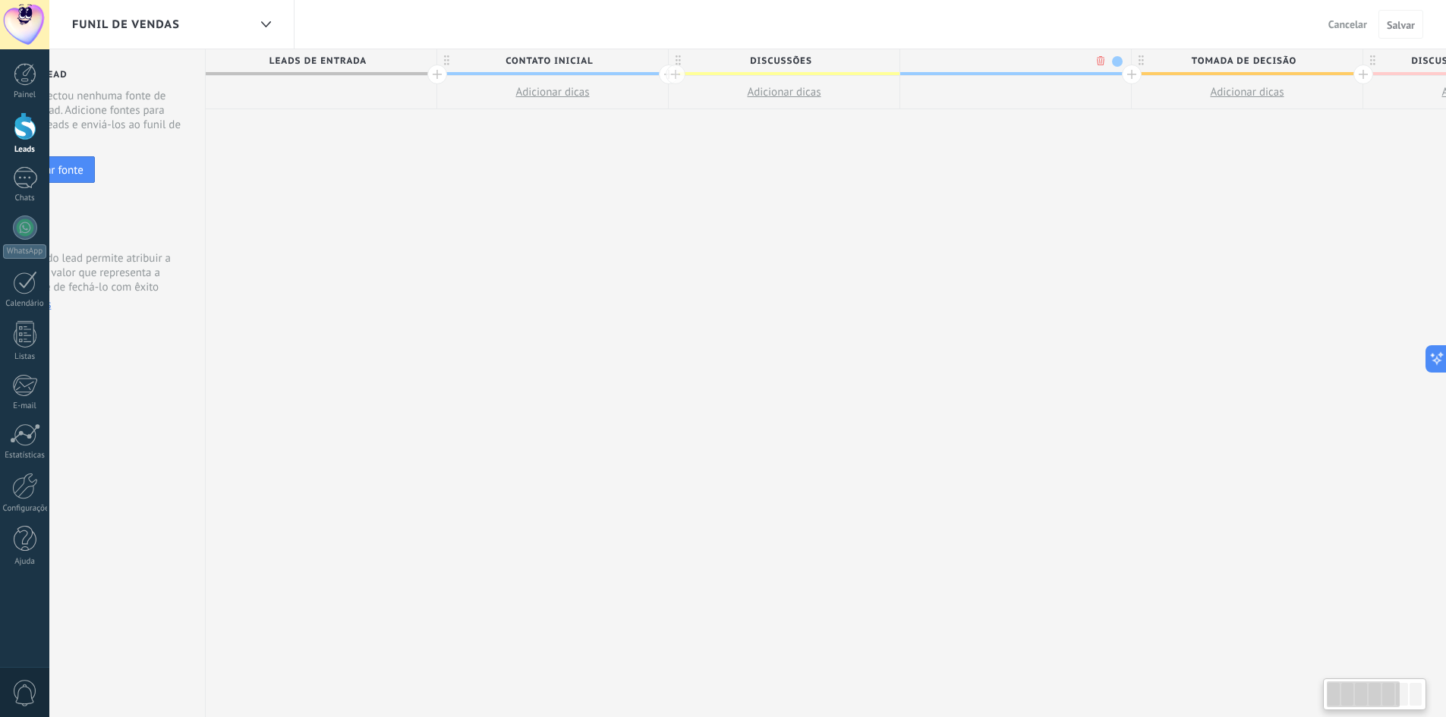
scroll to position [0, 112]
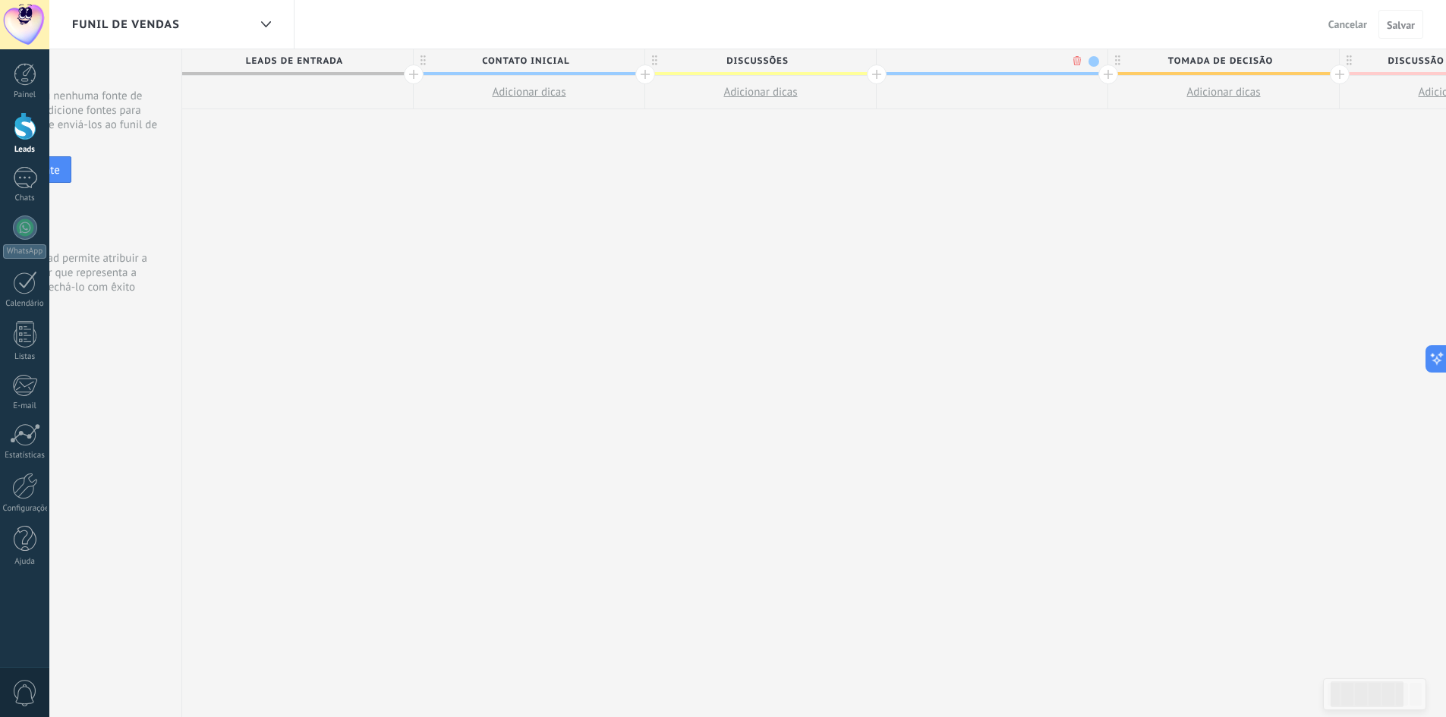
click at [986, 75] on div at bounding box center [991, 62] width 231 height 27
click at [1337, 72] on div at bounding box center [1339, 74] width 20 height 20
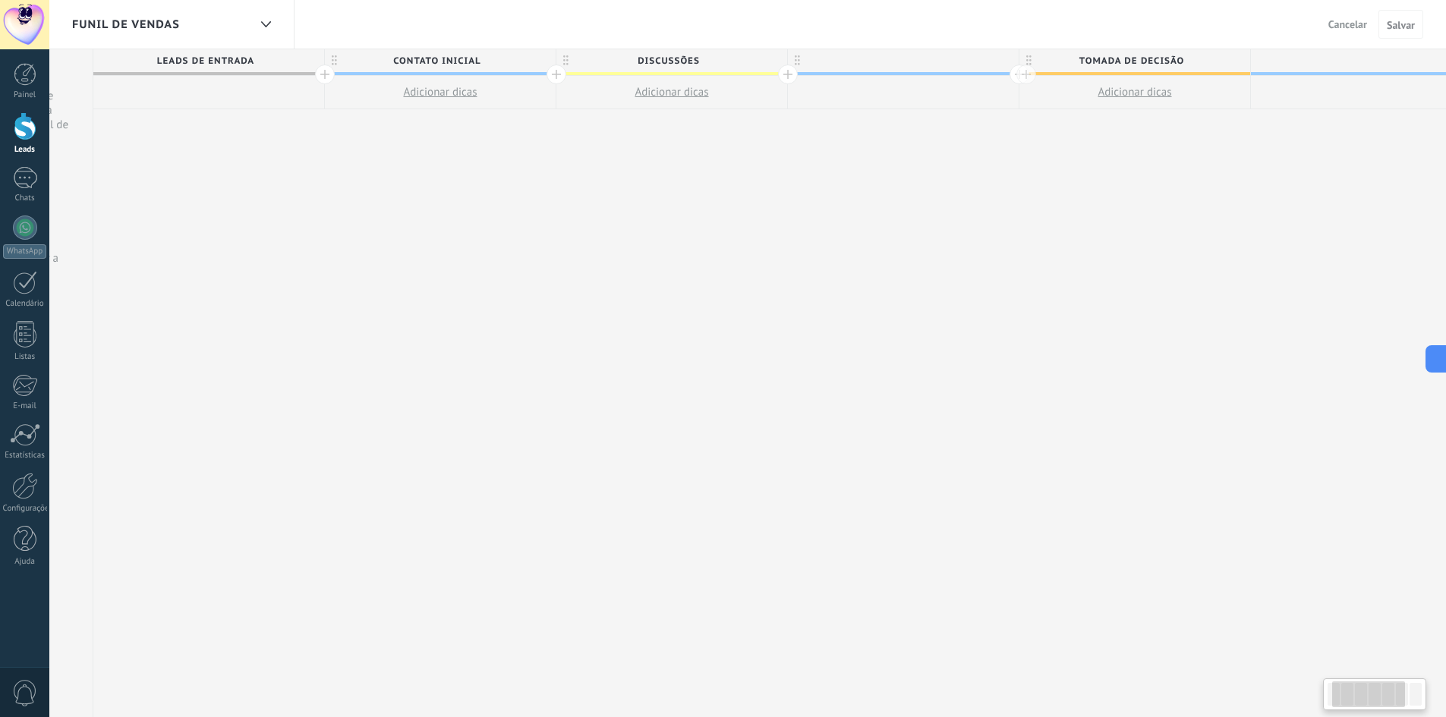
scroll to position [0, 225]
click at [1337, 72] on span at bounding box center [1342, 73] width 231 height 3
click at [1224, 75] on div at bounding box center [1227, 74] width 20 height 20
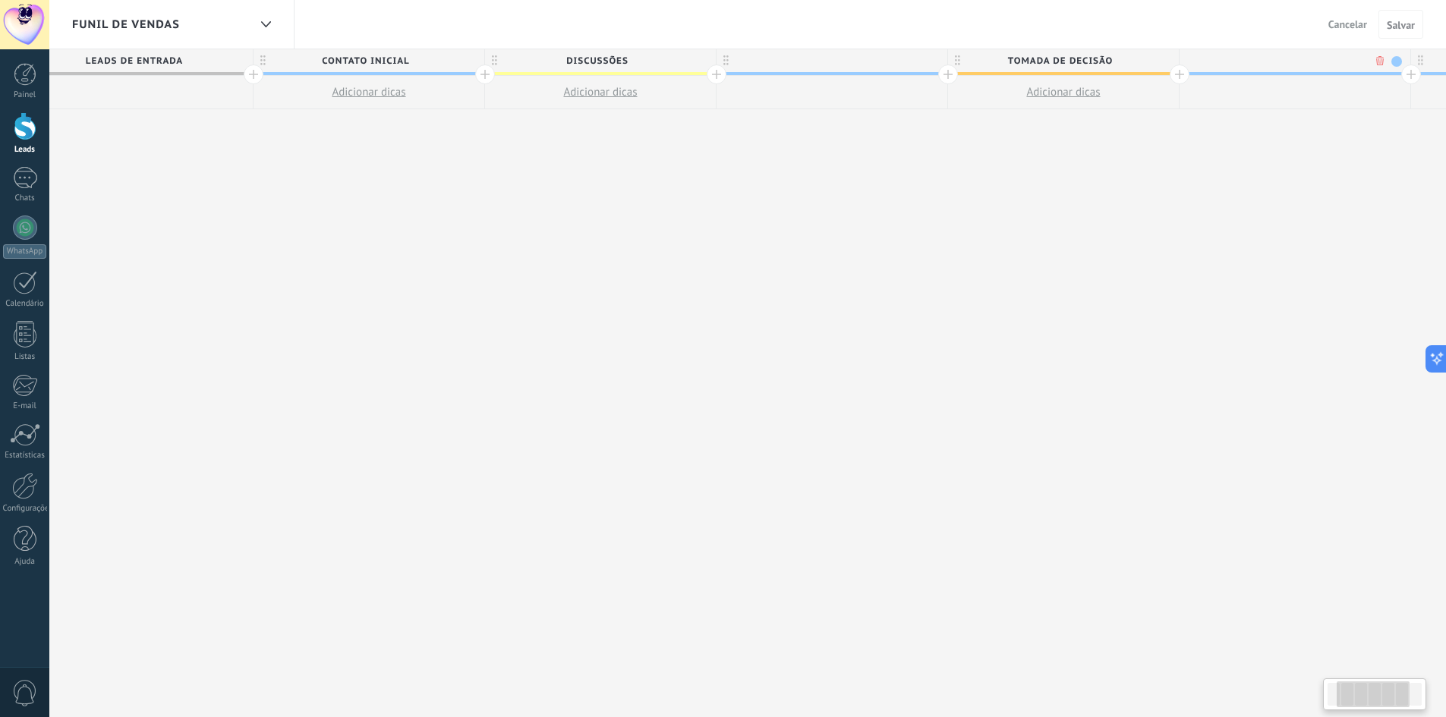
scroll to position [0, 269]
drag, startPoint x: 1376, startPoint y: 71, endPoint x: 1456, endPoint y: 78, distance: 80.0
click at [1446, 78] on html ".abccls-1,.abccls-2{fill-rule:evenodd}.abccls-2{fill:#fff} .abfcls-1{fill:none}…" at bounding box center [723, 358] width 1446 height 717
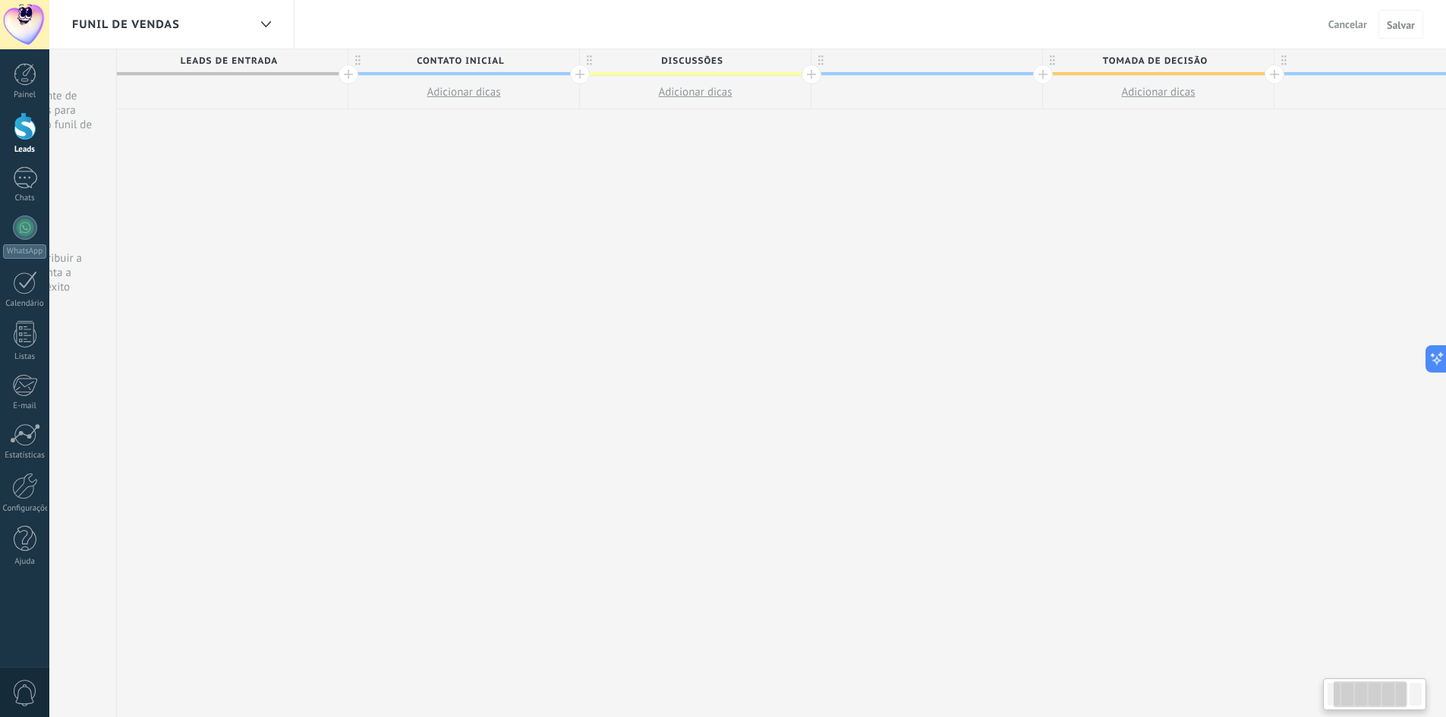
drag, startPoint x: 1345, startPoint y: 73, endPoint x: 1449, endPoint y: 61, distance: 104.6
click at [1444, 63] on div at bounding box center [1389, 62] width 231 height 26
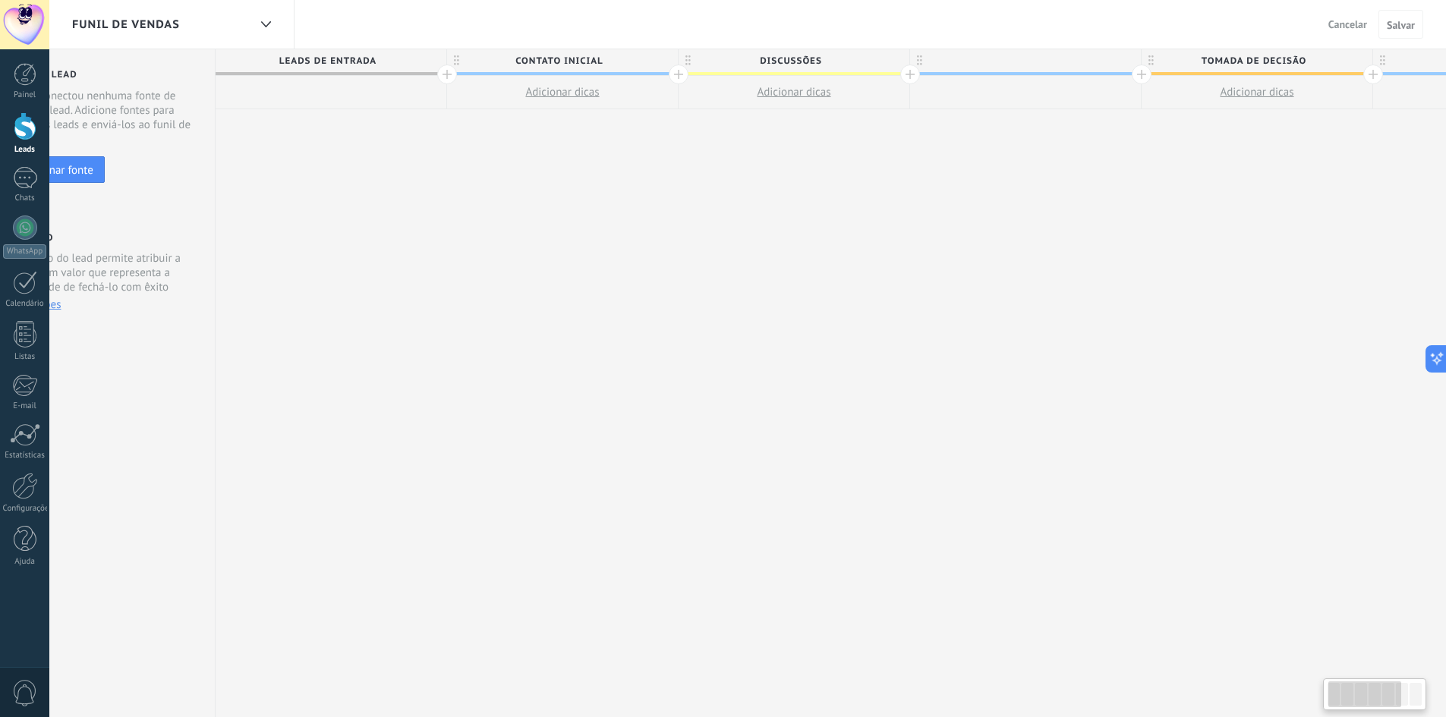
scroll to position [0, 55]
drag, startPoint x: 1323, startPoint y: 77, endPoint x: 1431, endPoint y: 77, distance: 107.8
click at [1446, 77] on html ".abccls-1,.abccls-2{fill-rule:evenodd}.abccls-2{fill:#fff} .abfcls-1{fill:none}…" at bounding box center [723, 358] width 1446 height 717
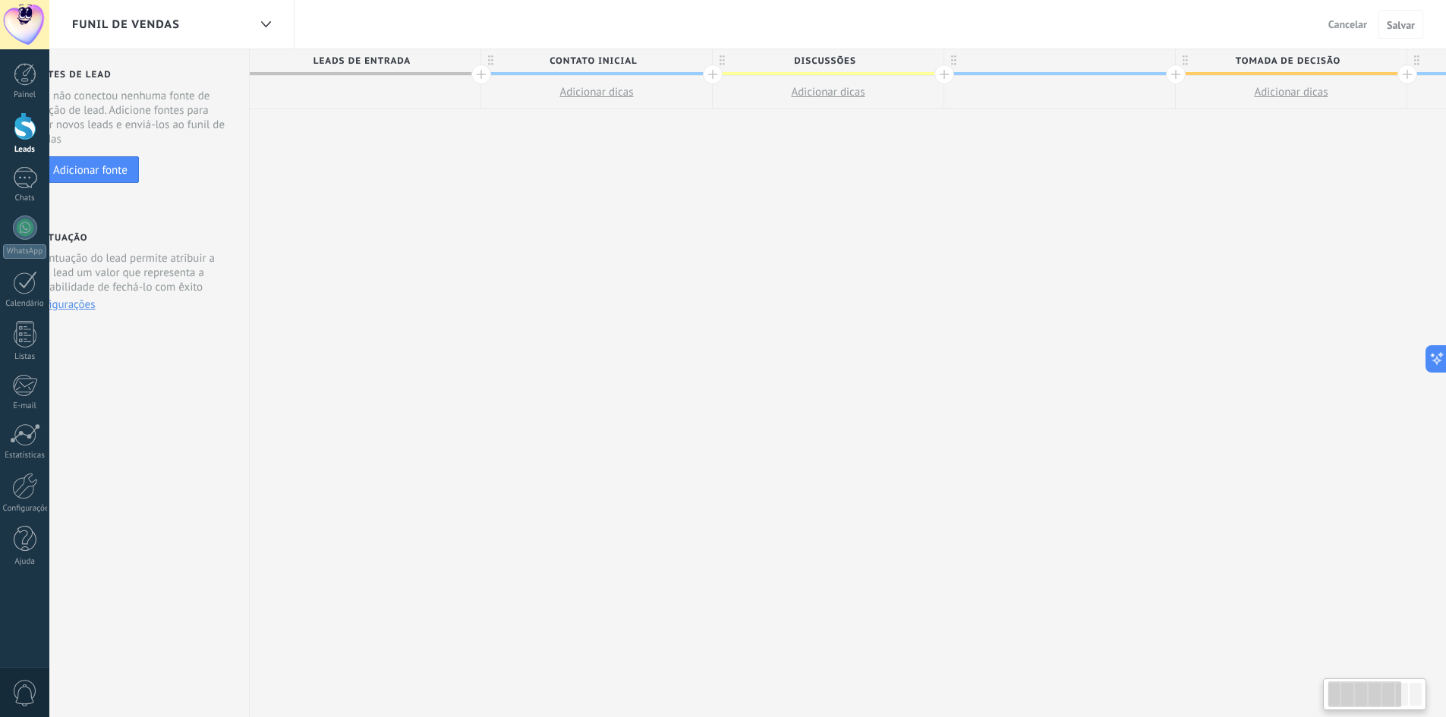
scroll to position [0, 0]
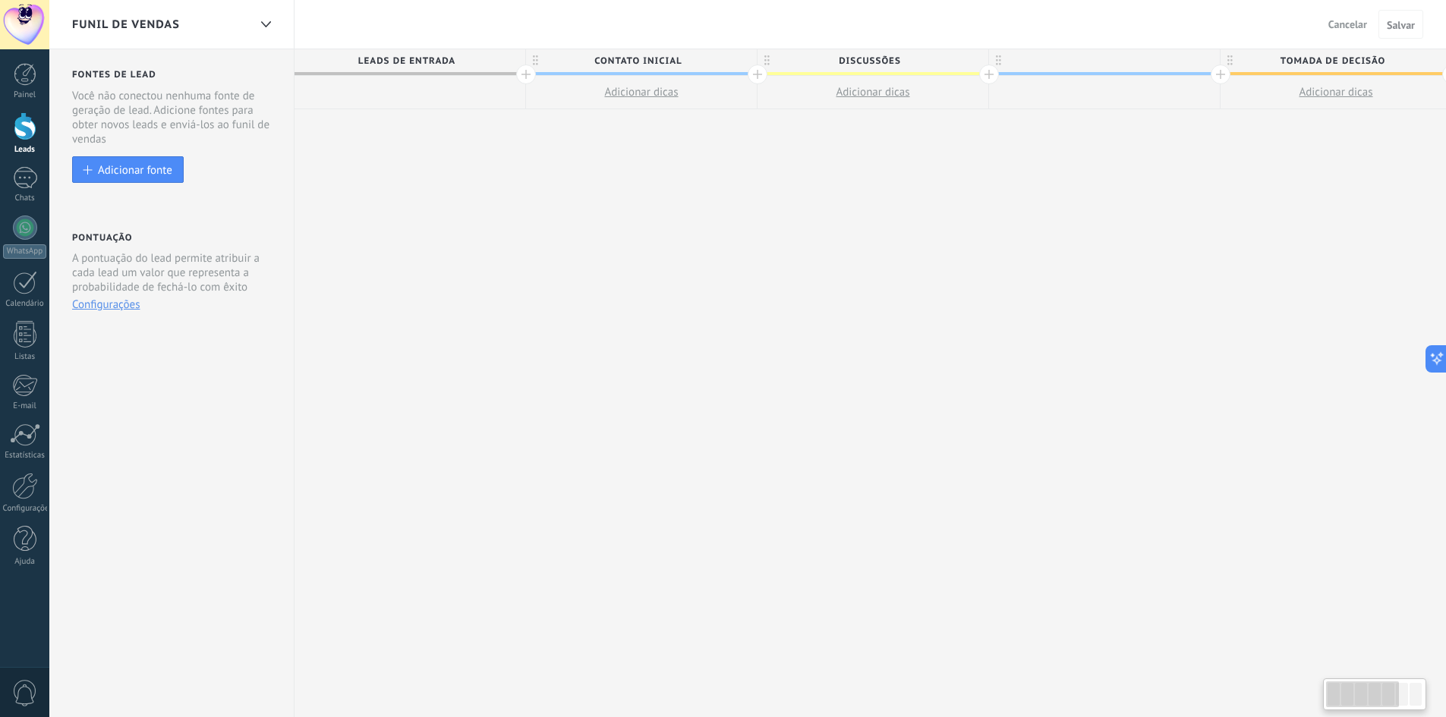
drag, startPoint x: 1329, startPoint y: 74, endPoint x: 1447, endPoint y: 77, distance: 118.4
click at [1446, 78] on html ".abccls-1,.abccls-2{fill-rule:evenodd}.abccls-2{fill:#fff} .abfcls-1{fill:none}…" at bounding box center [723, 358] width 1446 height 717
drag, startPoint x: 566, startPoint y: 74, endPoint x: 675, endPoint y: 69, distance: 108.6
click at [675, 69] on inicial "Contato inicial" at bounding box center [641, 62] width 231 height 26
drag, startPoint x: 402, startPoint y: 73, endPoint x: 470, endPoint y: 72, distance: 68.3
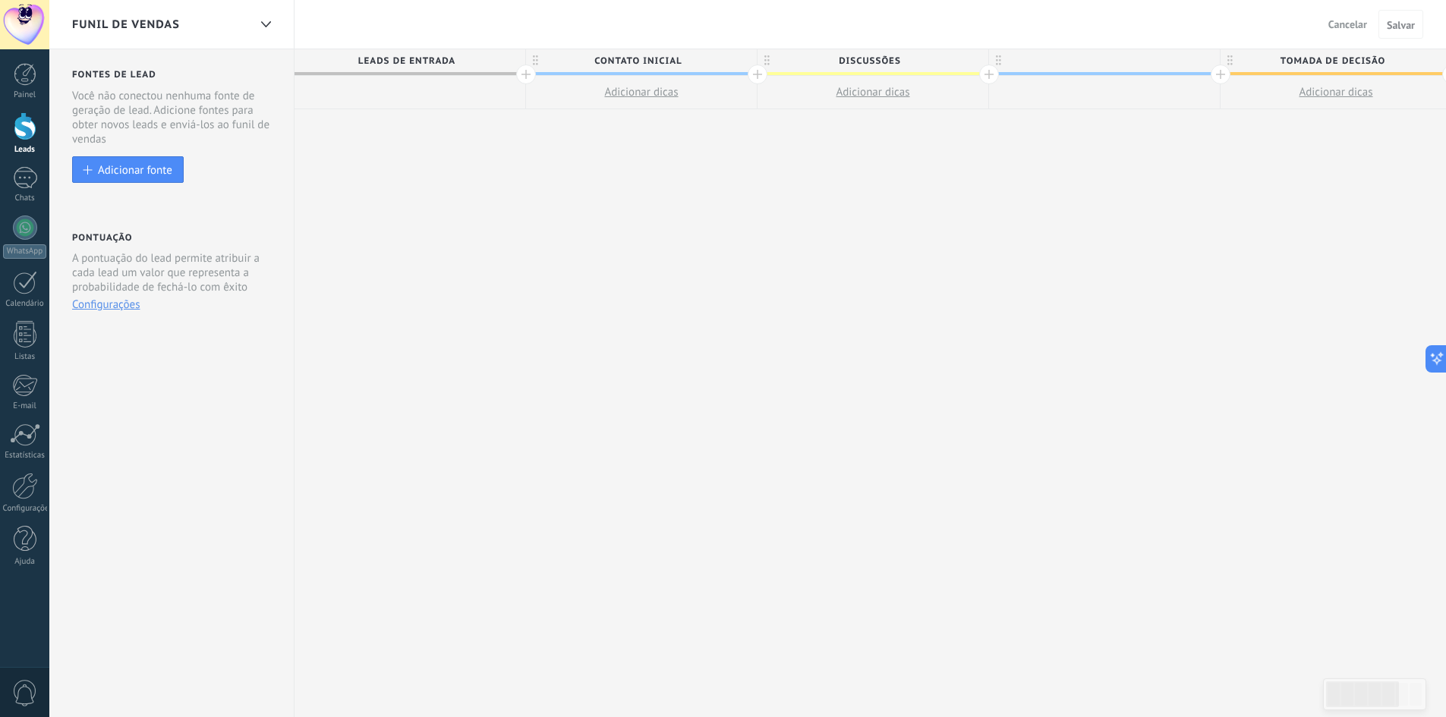
click at [470, 72] on entrada "Leads de entrada" at bounding box center [409, 62] width 231 height 26
